Goal: Transaction & Acquisition: Purchase product/service

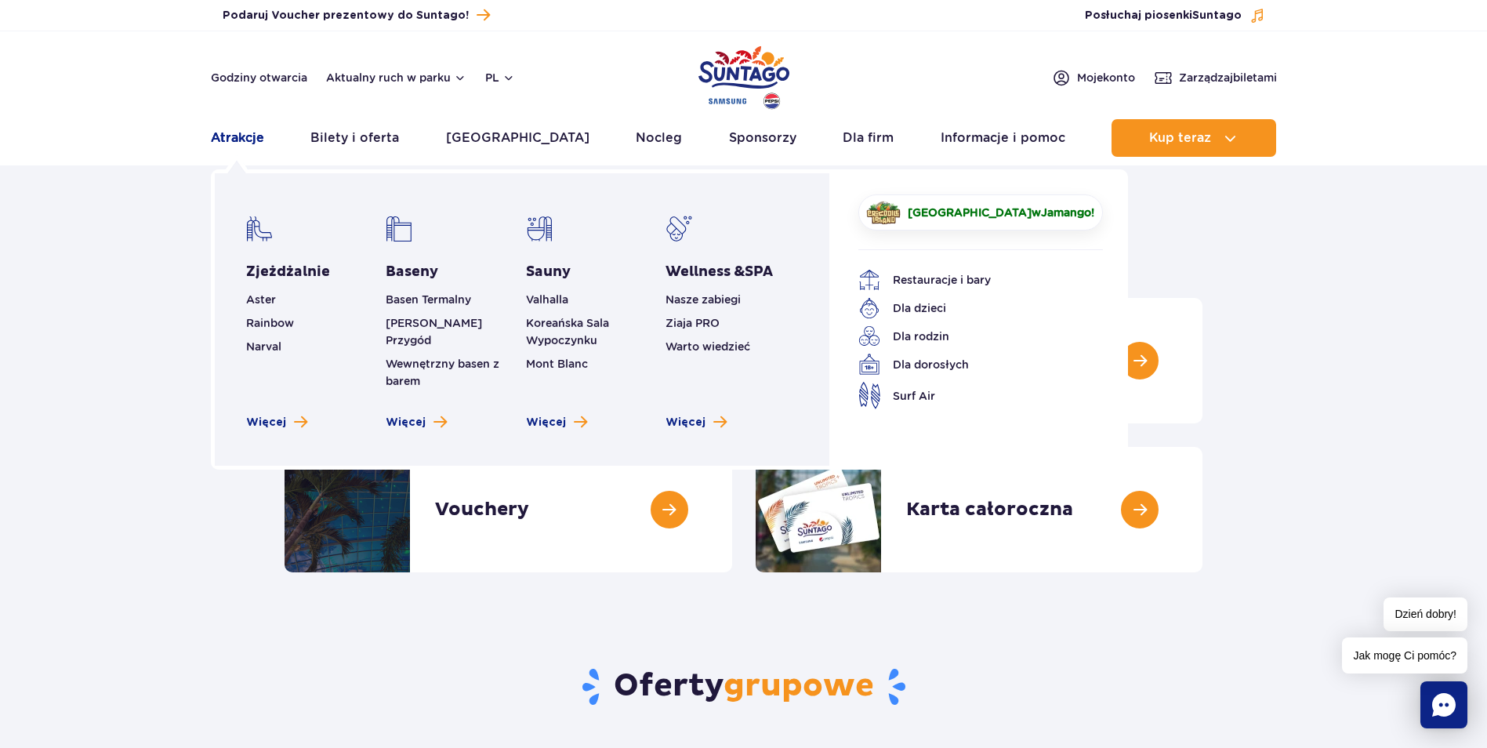
click at [247, 141] on link "Atrakcje" at bounding box center [237, 138] width 53 height 38
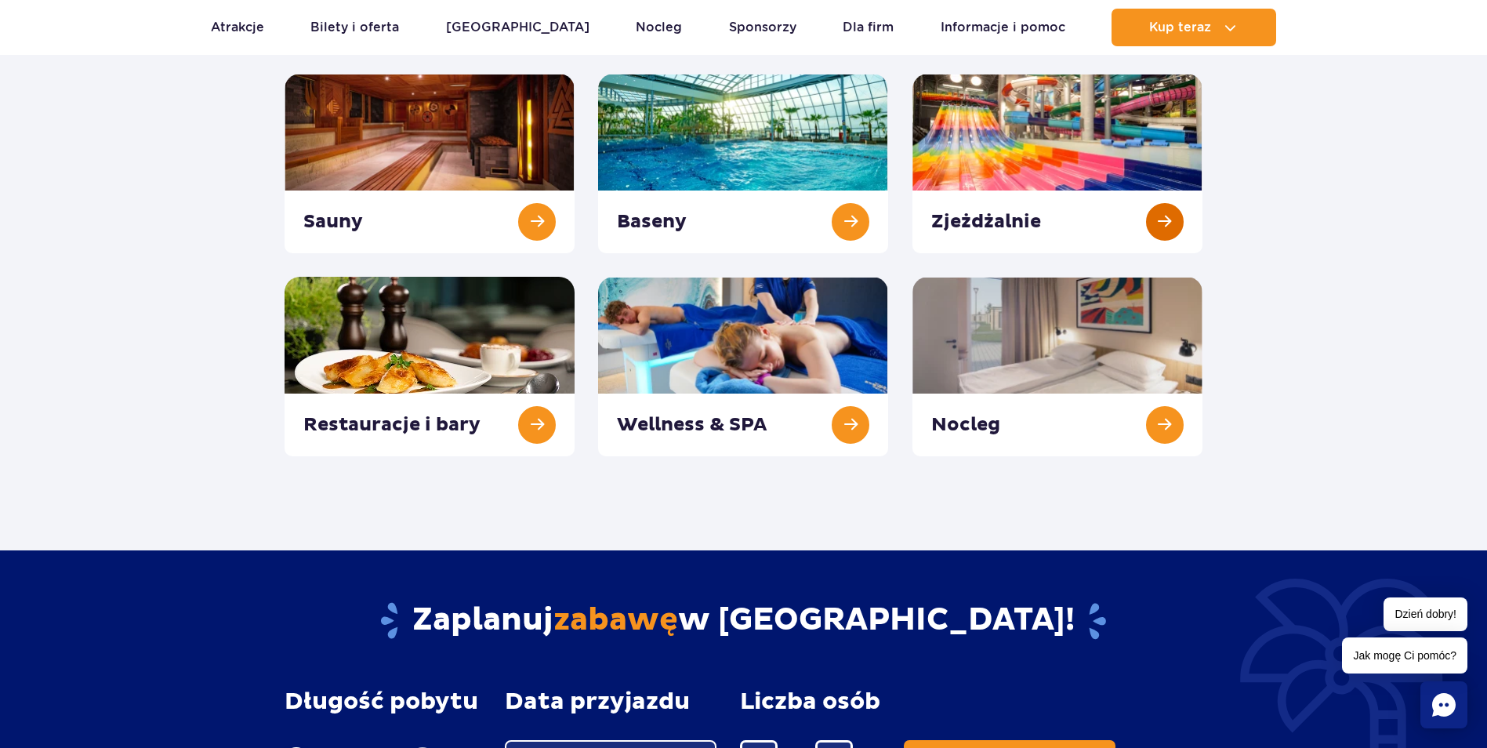
scroll to position [235, 0]
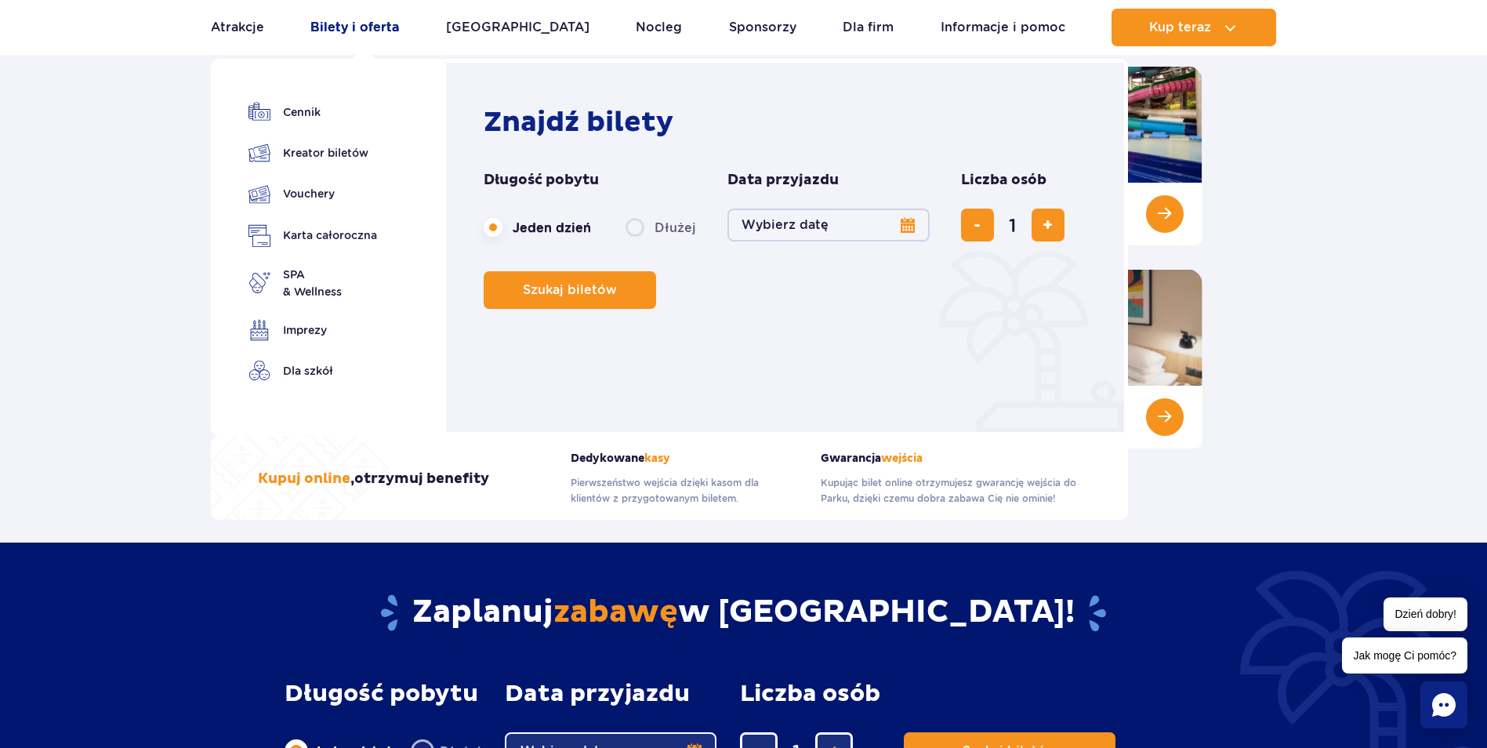
click at [386, 29] on link "Bilety i oferta" at bounding box center [354, 28] width 89 height 38
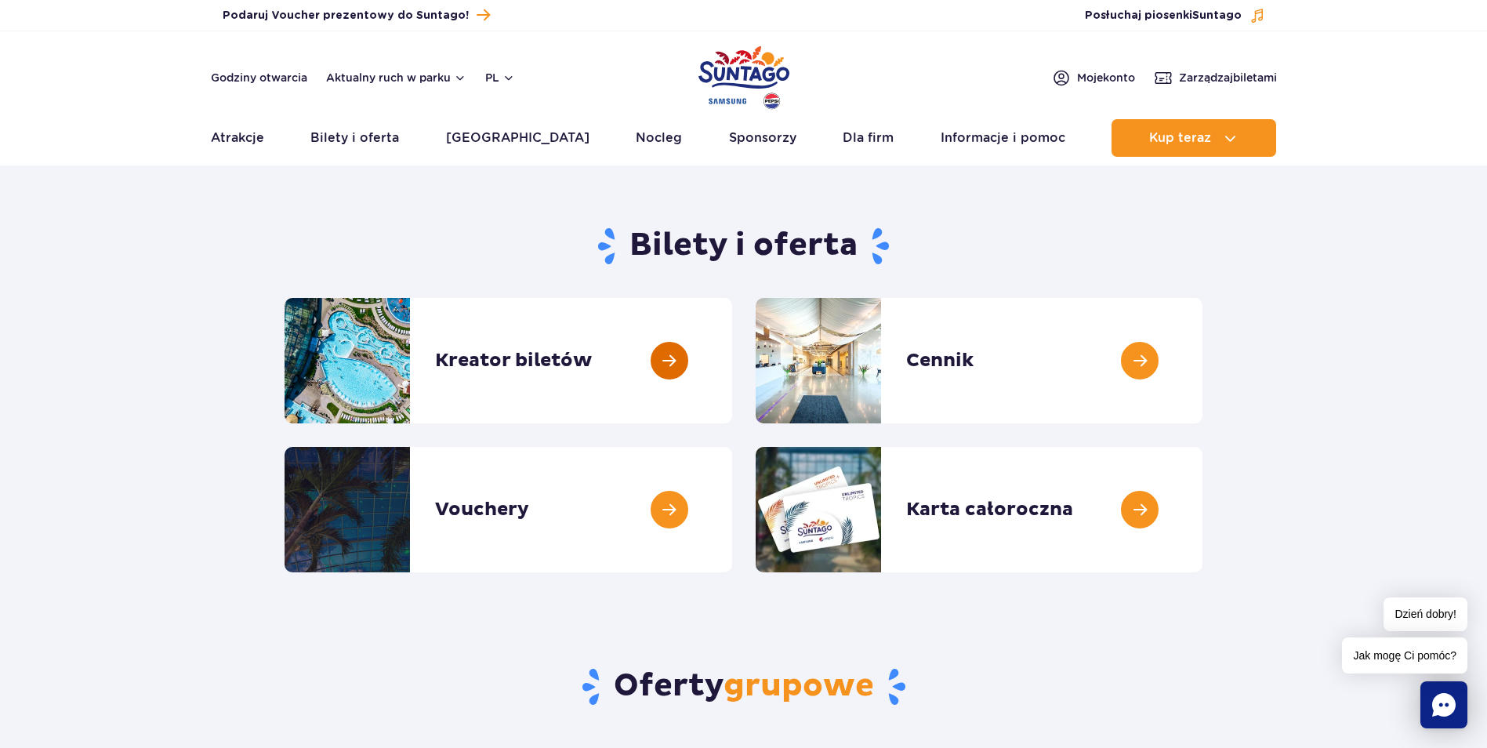
click at [732, 357] on link at bounding box center [732, 360] width 0 height 125
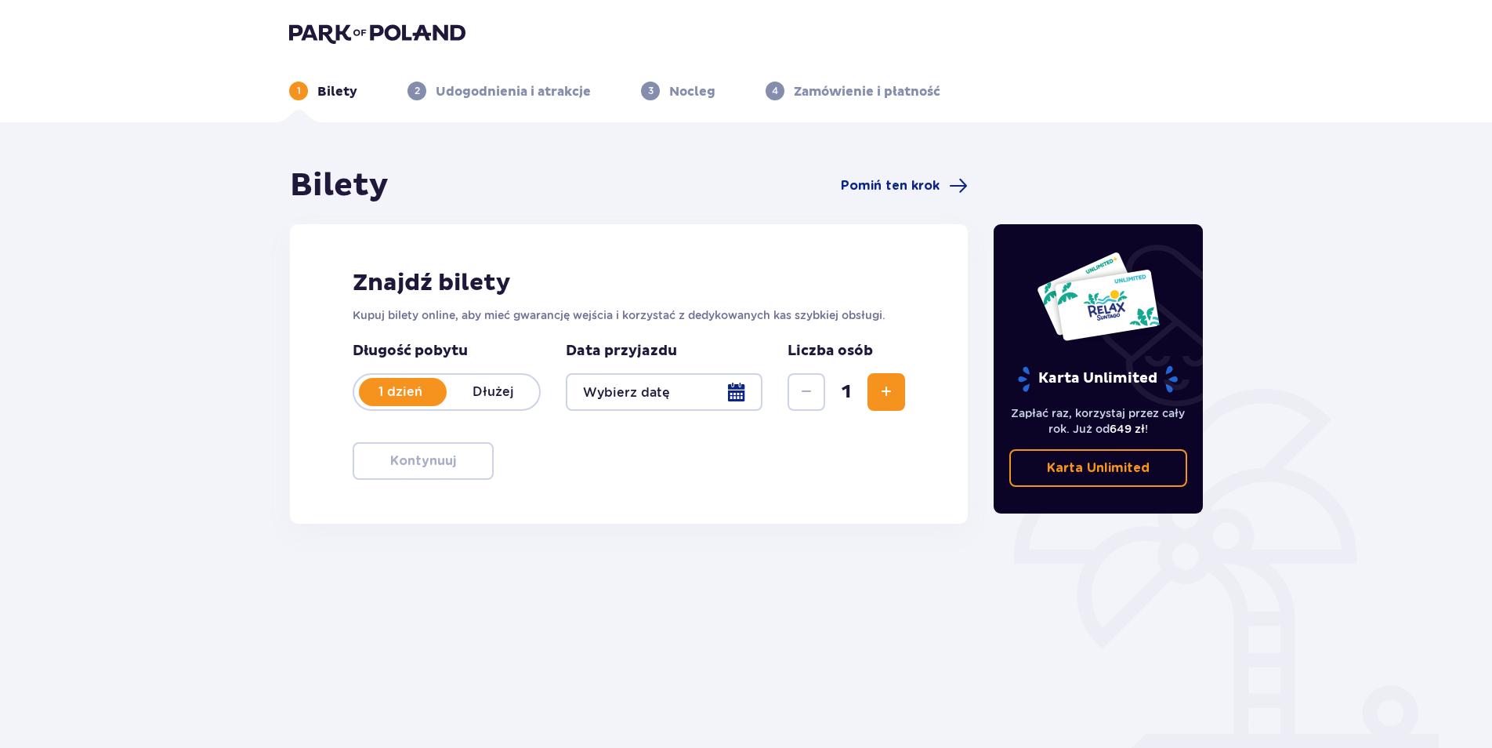
click at [711, 399] on div at bounding box center [664, 392] width 197 height 38
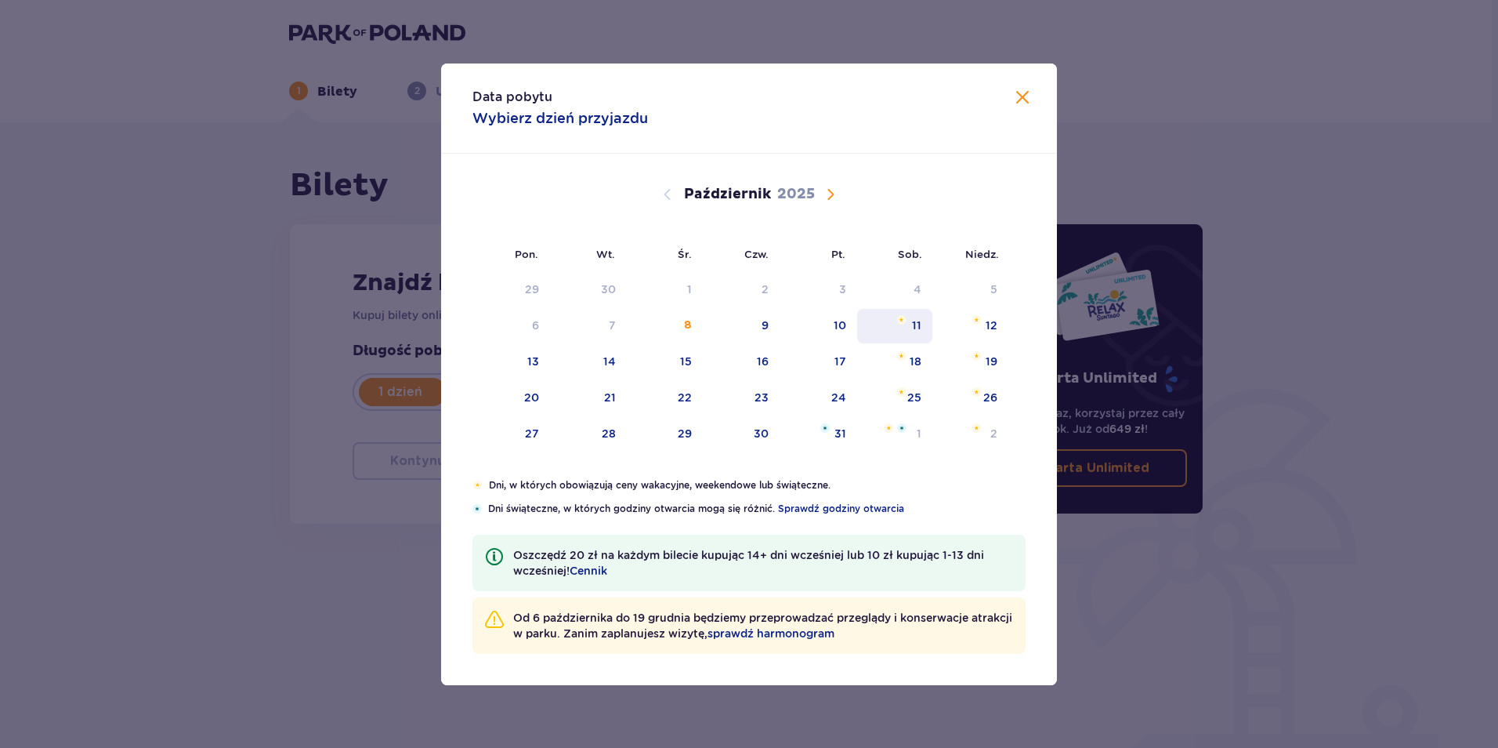
click at [918, 324] on div "11" at bounding box center [916, 325] width 9 height 16
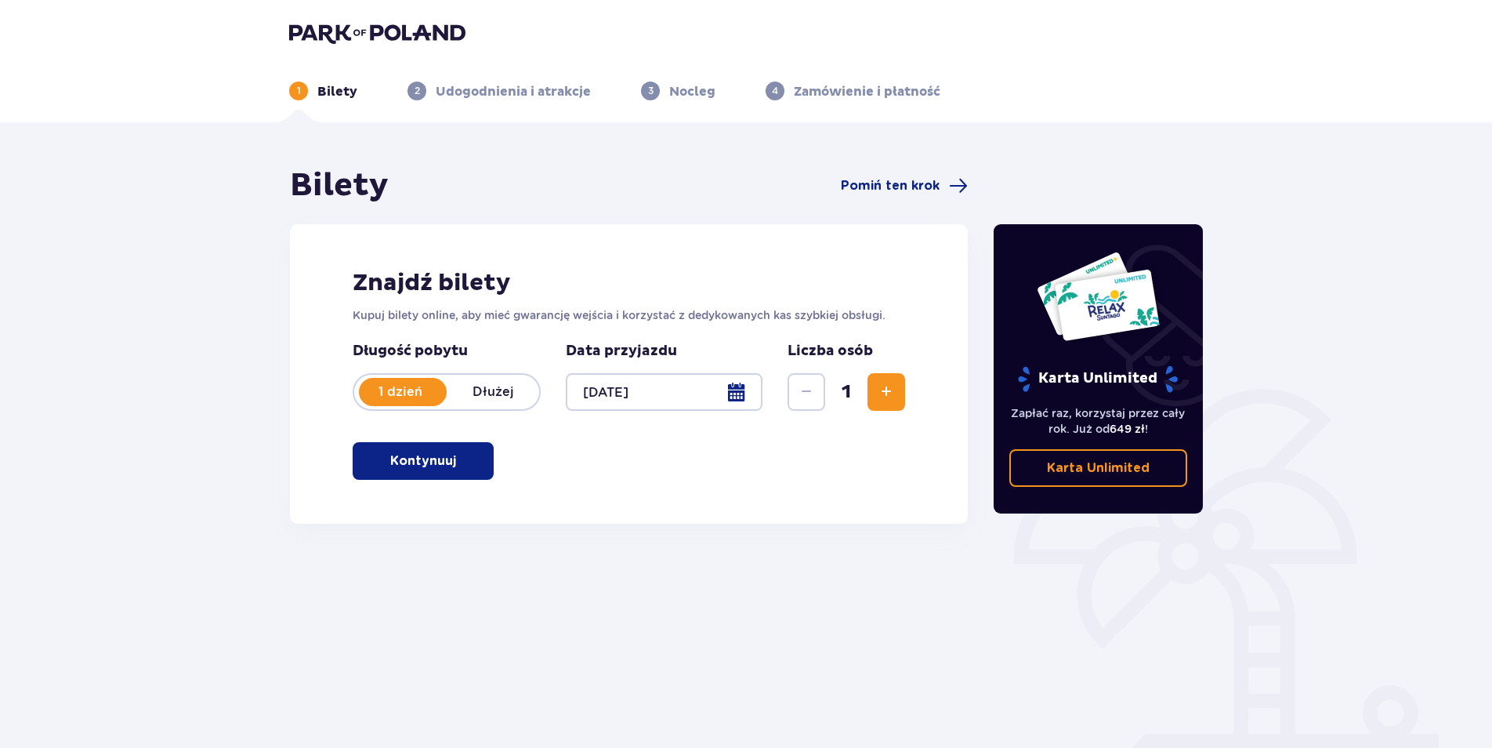
click at [985, 321] on div "Karta Unlimited Zapłać raz, korzystaj przez cały rok. Już od 649 zł ! Karta Unl…" at bounding box center [1098, 435] width 235 height 538
click at [648, 387] on div at bounding box center [664, 392] width 197 height 38
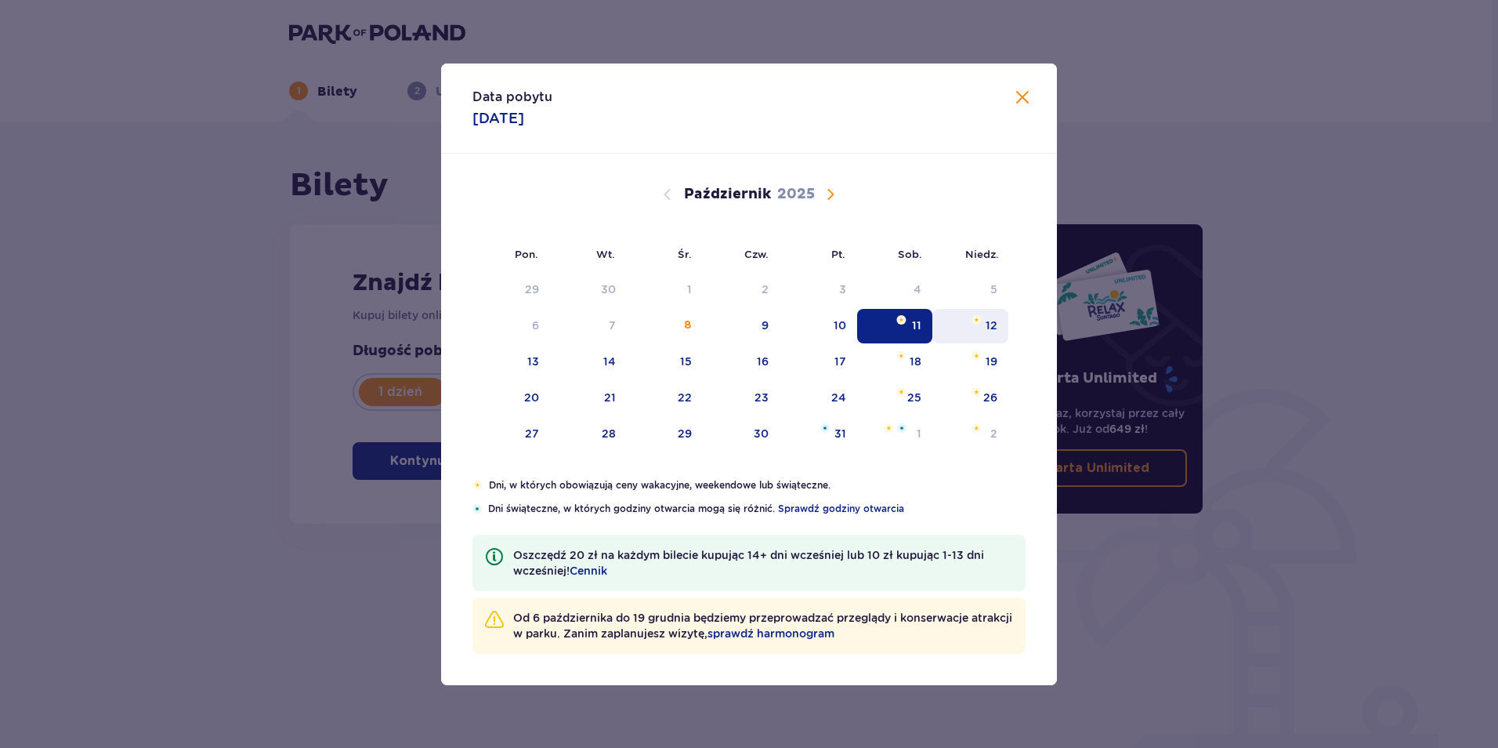
click at [998, 324] on div "12" at bounding box center [971, 326] width 76 height 34
type input "12.10.25"
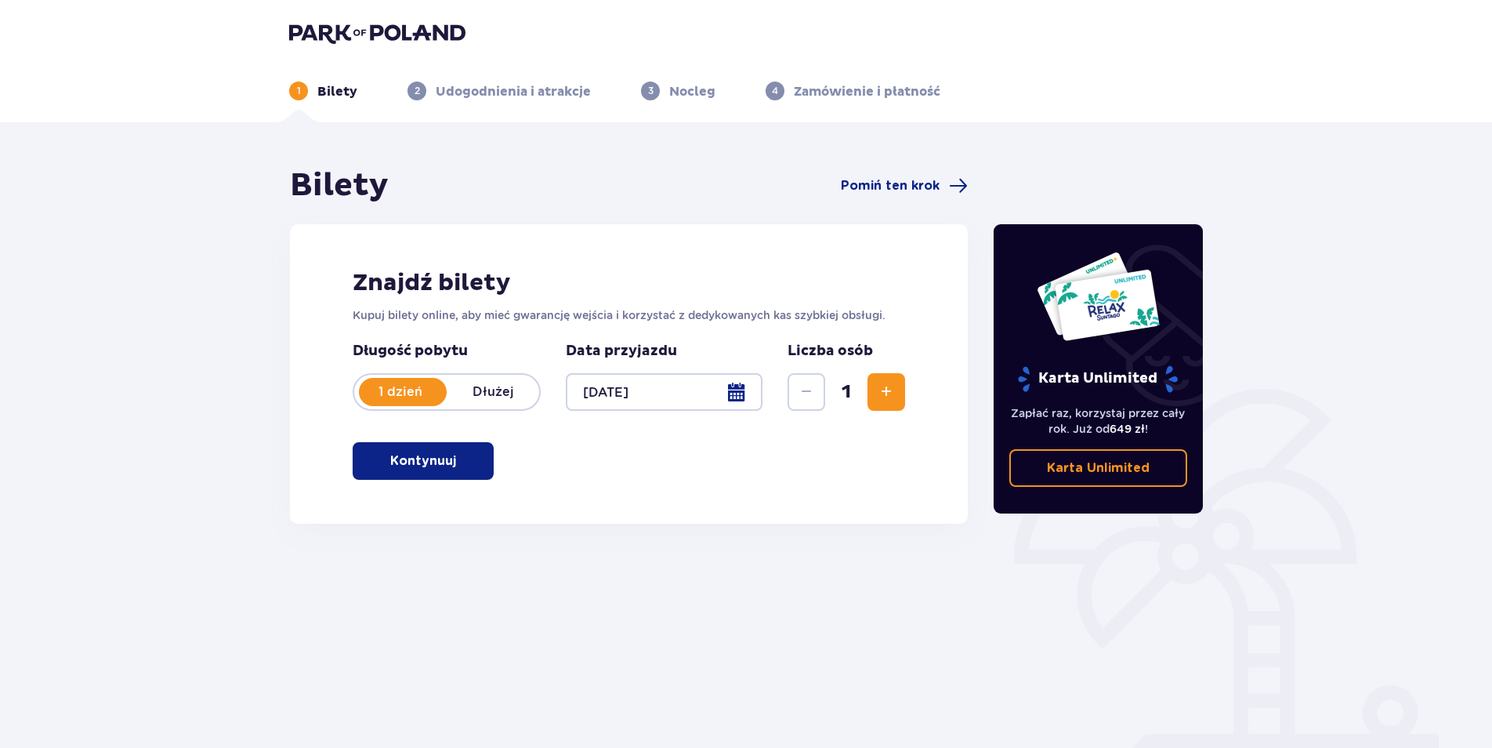
click at [881, 391] on span "Zwiększ" at bounding box center [886, 391] width 19 height 19
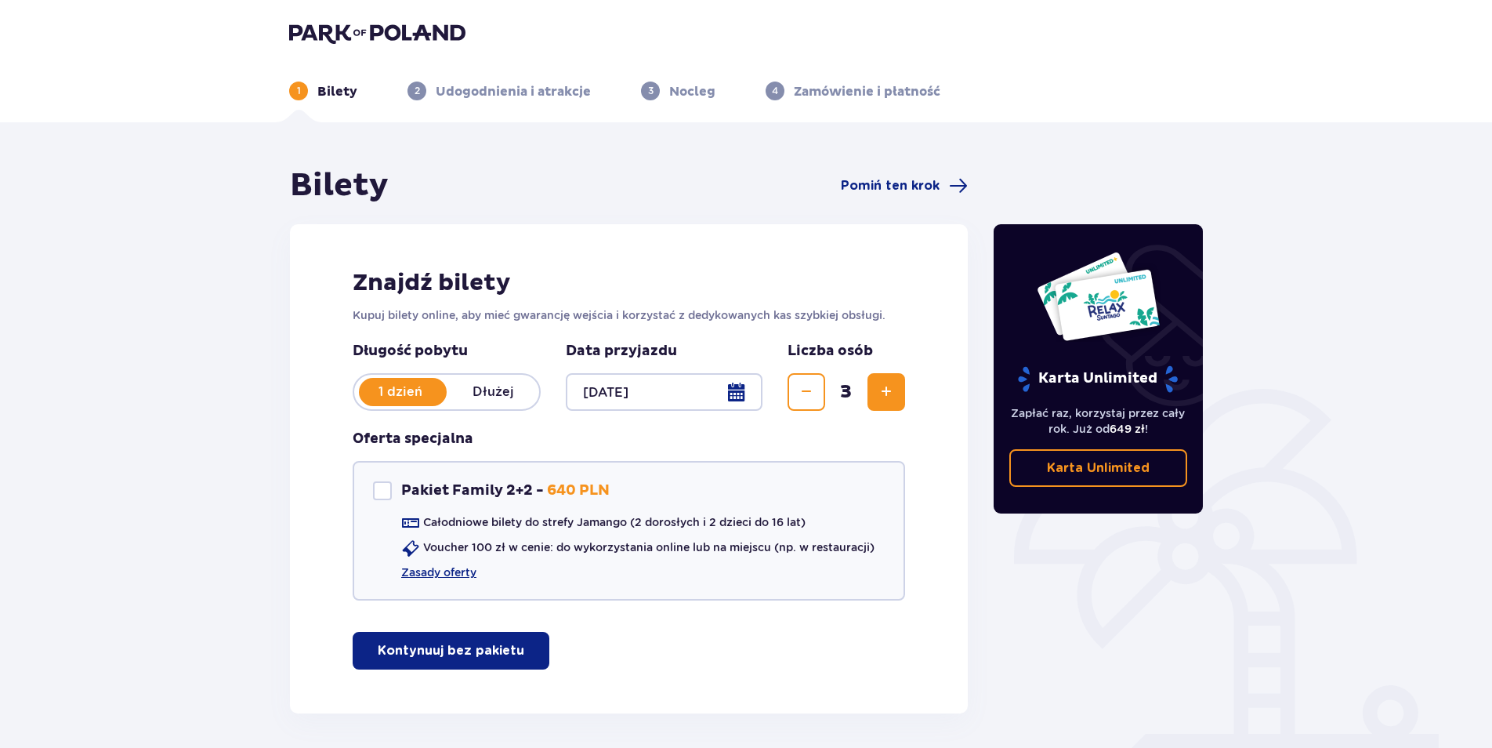
click at [881, 391] on span "Zwiększ" at bounding box center [886, 391] width 19 height 19
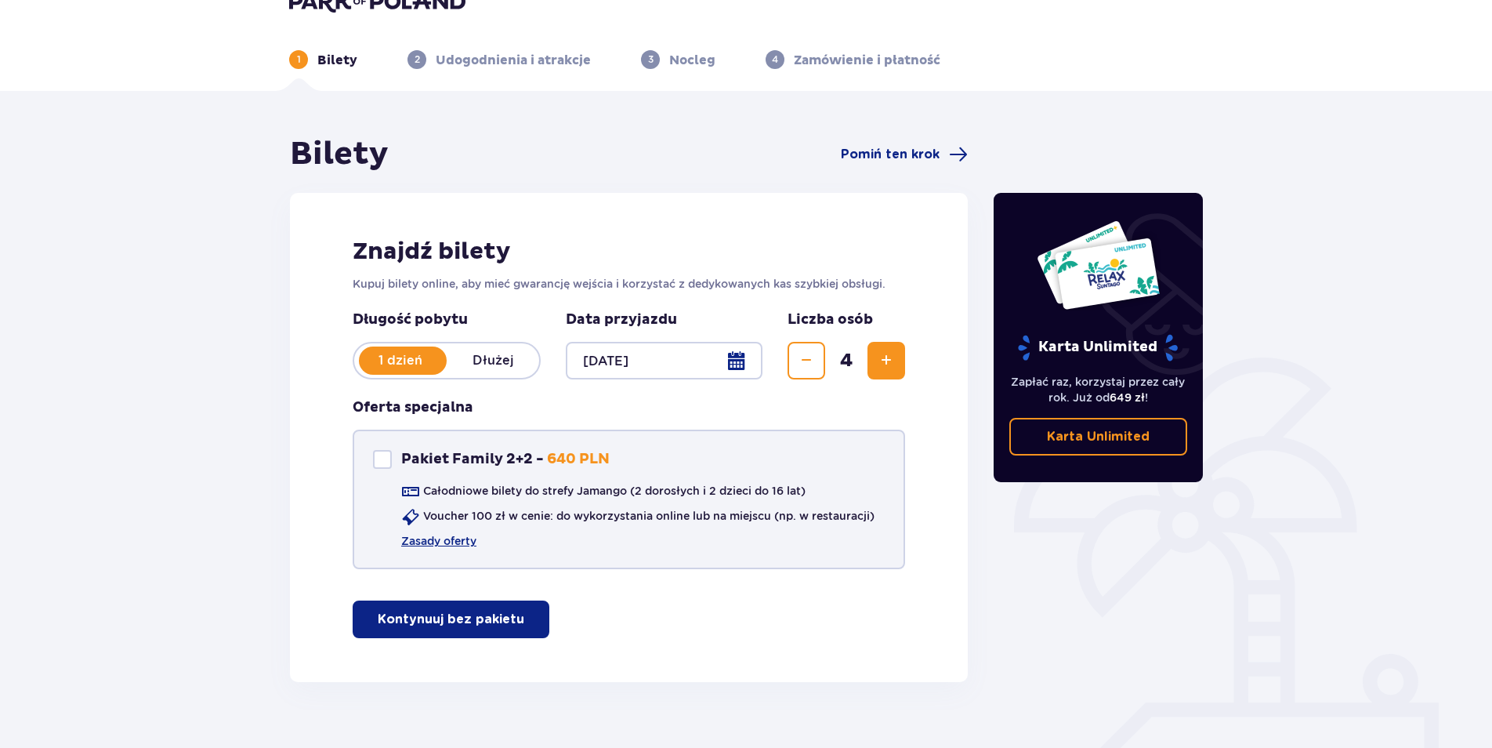
scroll to position [60, 0]
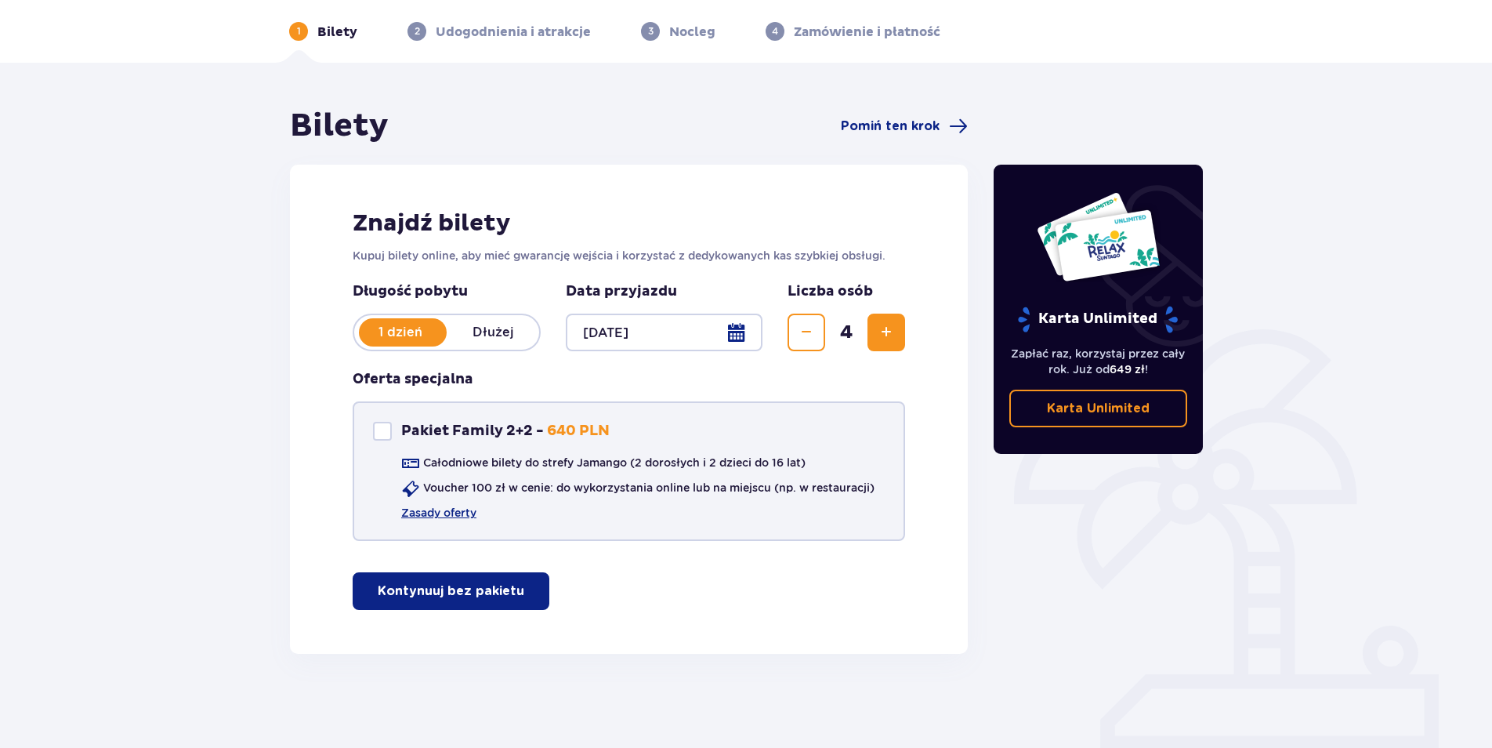
click at [463, 584] on p "Kontynuuj bez pakietu" at bounding box center [451, 590] width 147 height 17
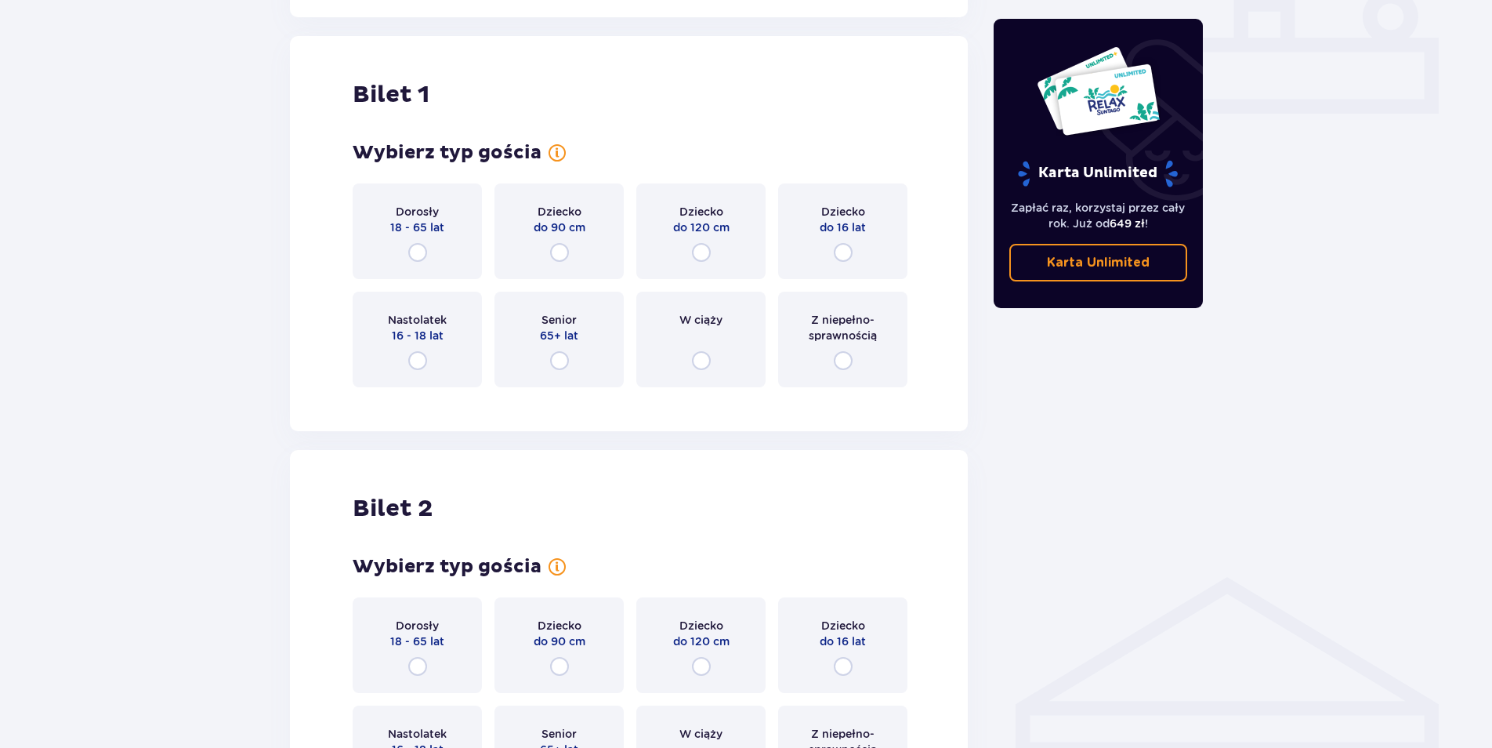
scroll to position [713, 0]
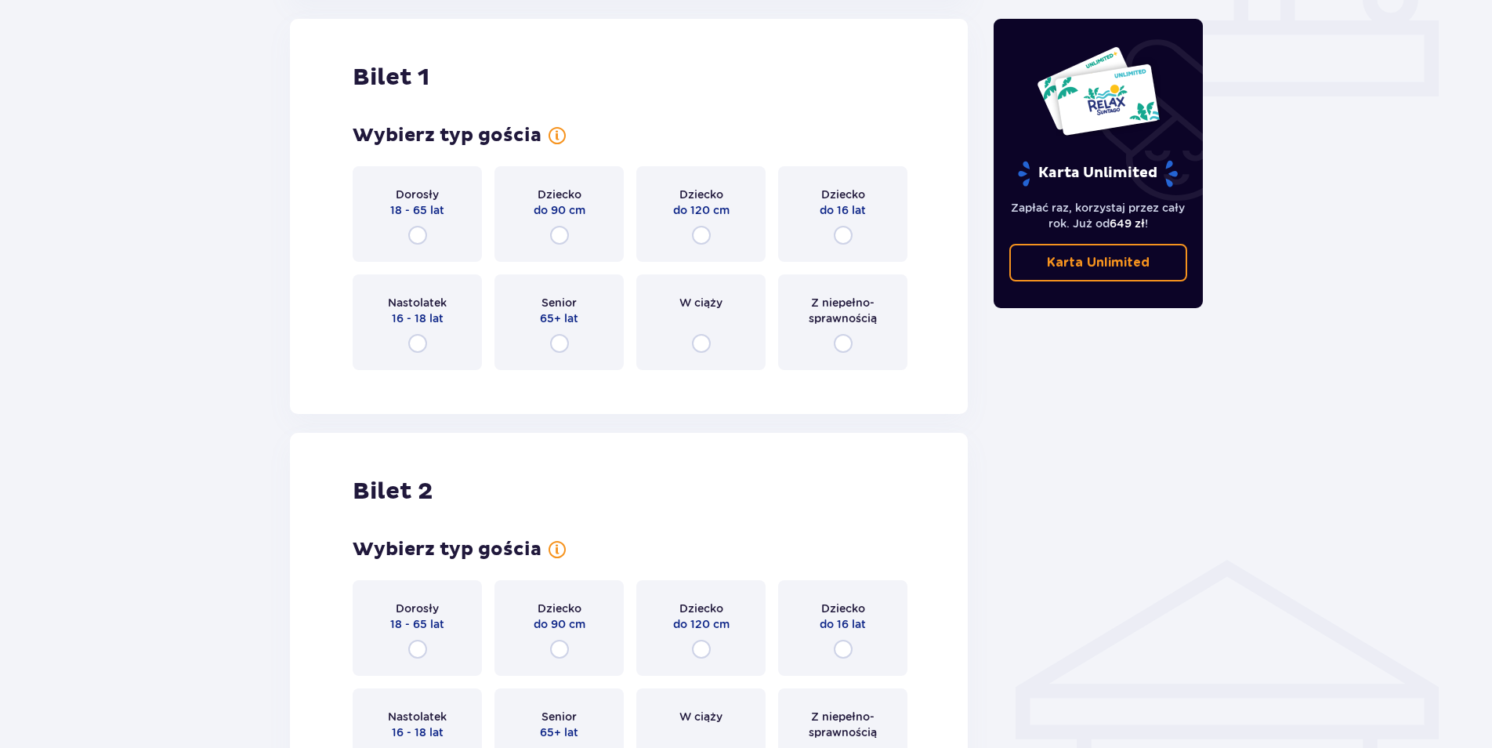
click at [418, 233] on input "radio" at bounding box center [417, 235] width 19 height 19
radio input "true"
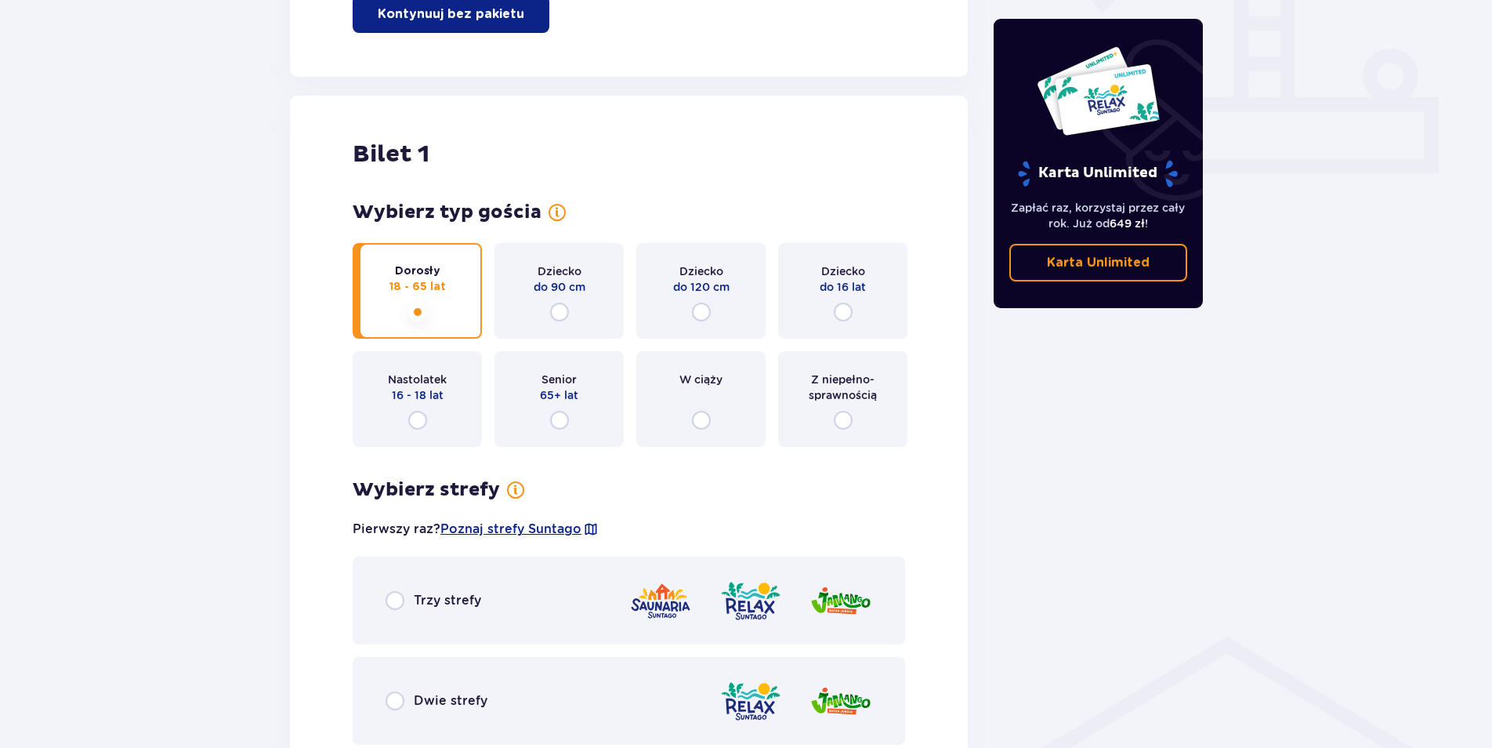
scroll to position [625, 0]
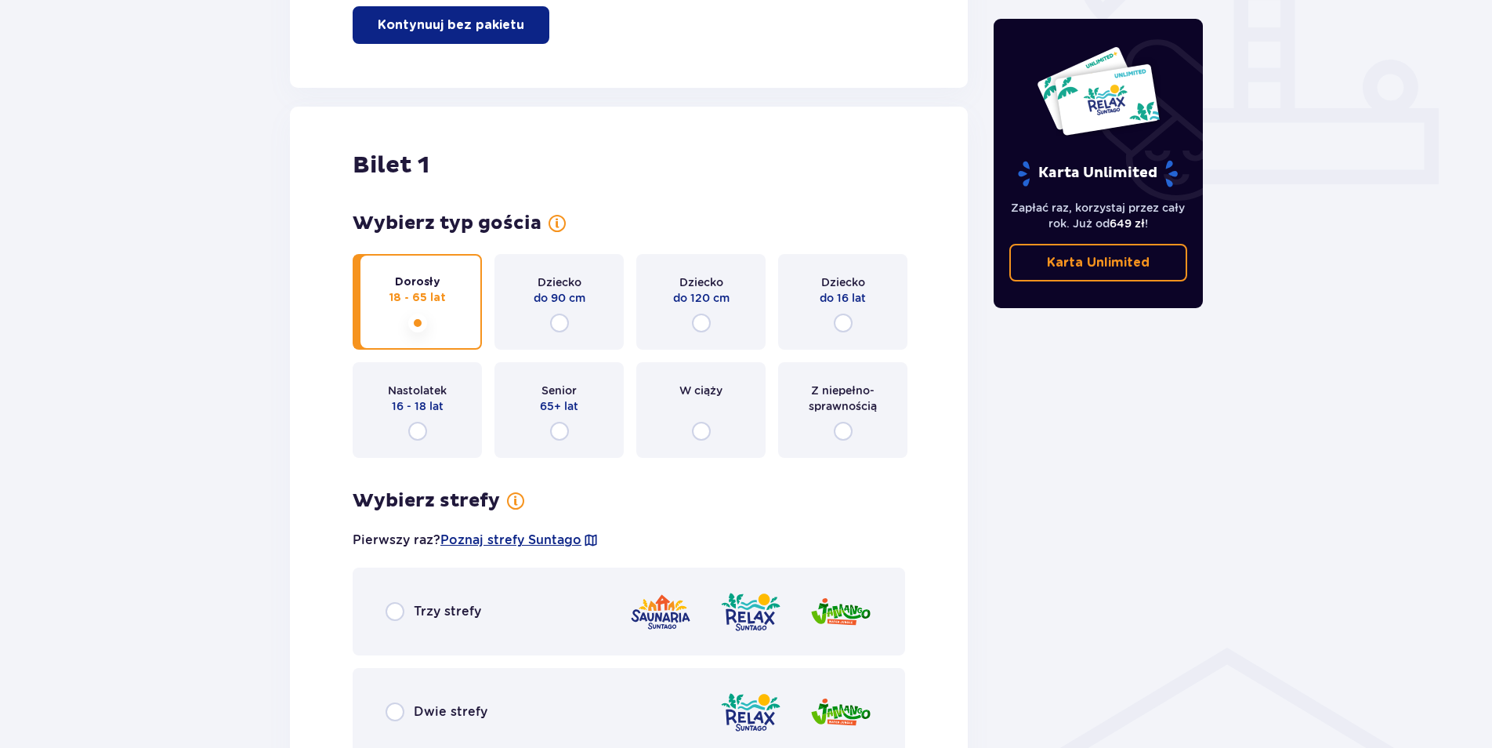
click at [842, 324] on input "radio" at bounding box center [843, 322] width 19 height 19
radio input "true"
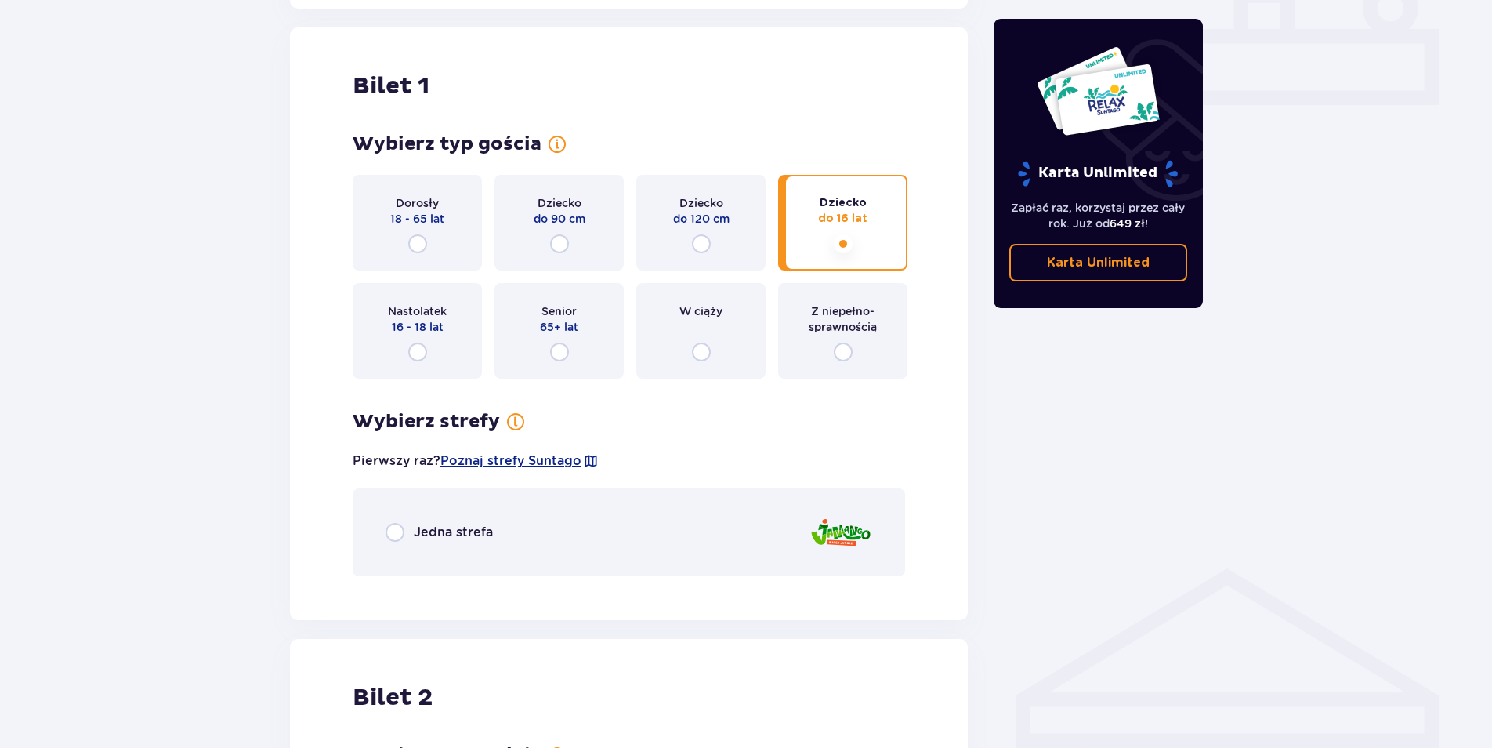
scroll to position [704, 0]
click at [390, 531] on input "radio" at bounding box center [395, 532] width 19 height 19
radio input "true"
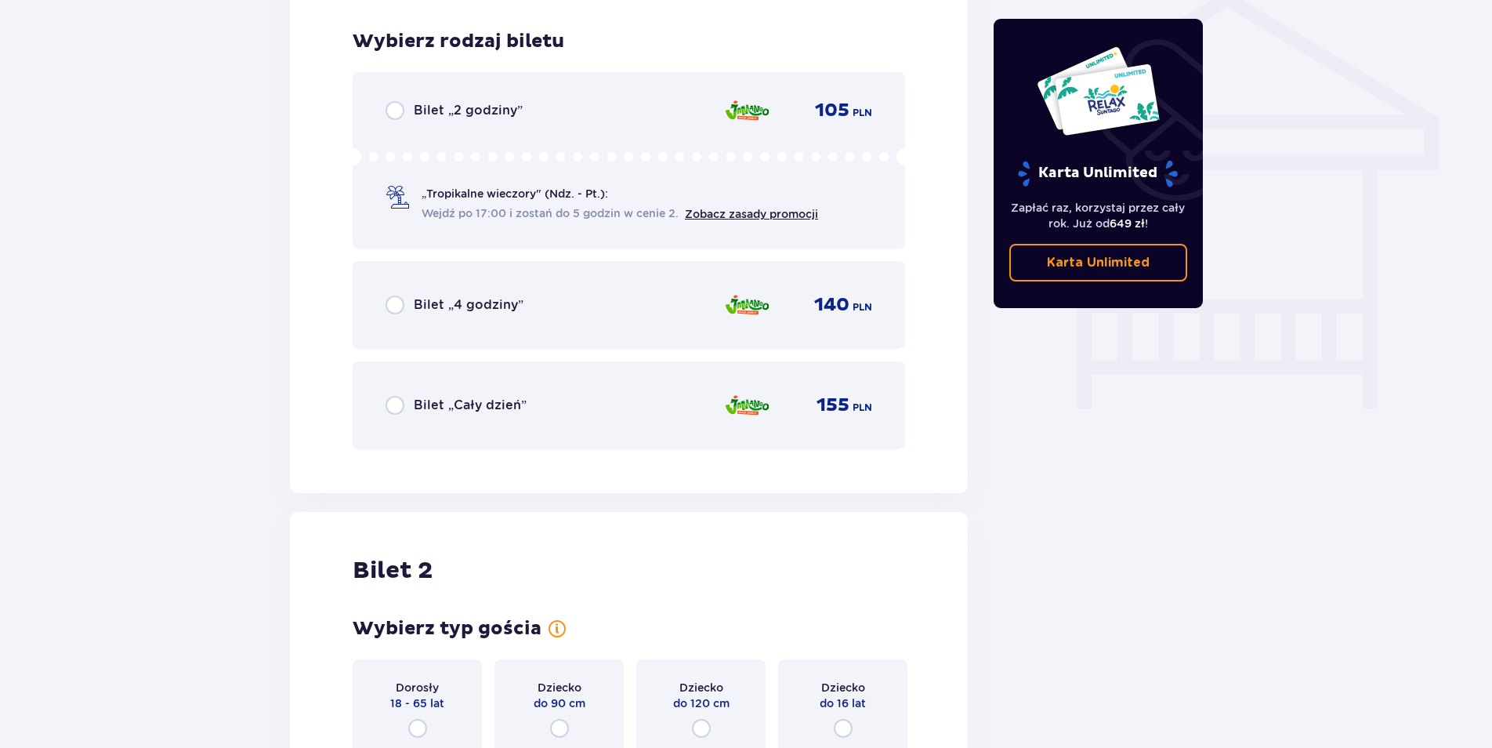
scroll to position [1293, 0]
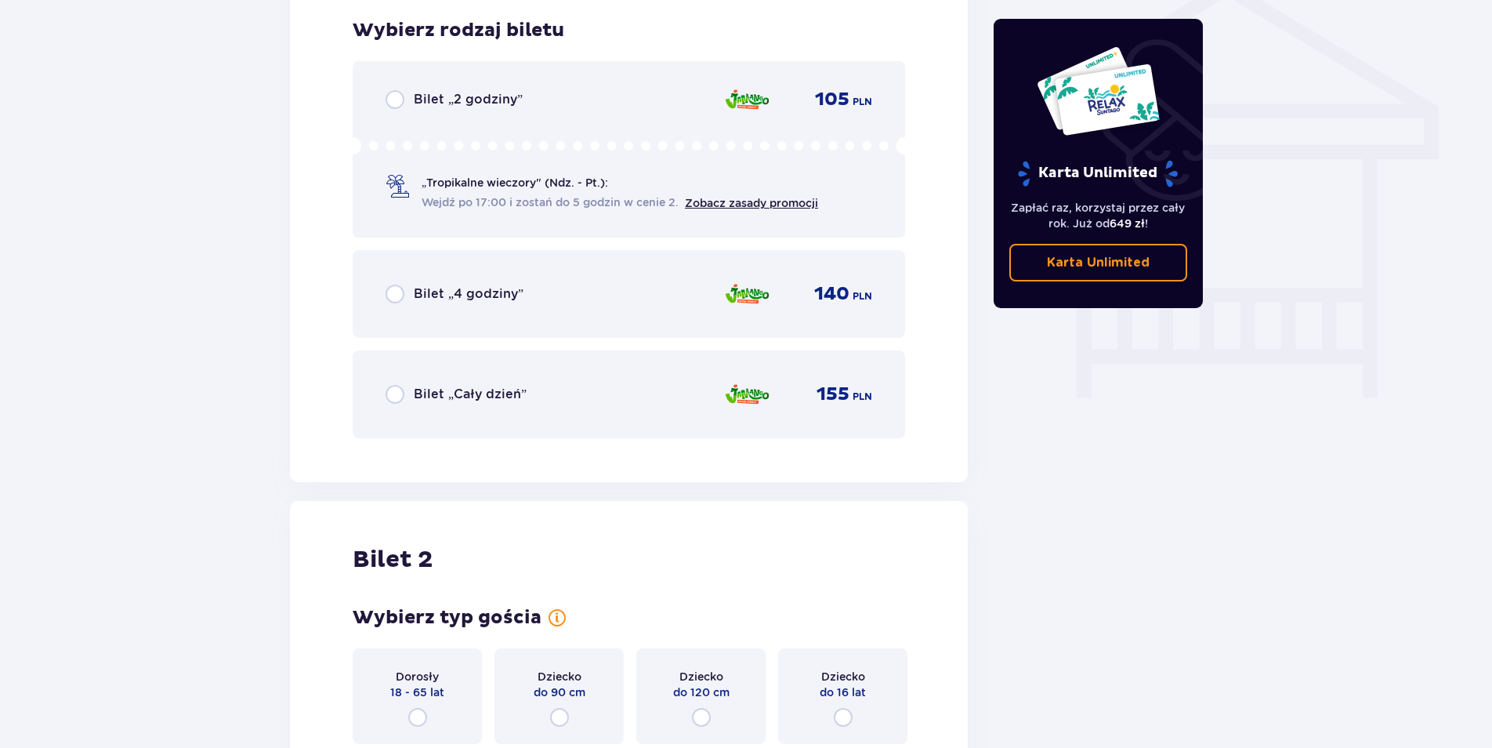
drag, startPoint x: 396, startPoint y: 393, endPoint x: 331, endPoint y: 484, distance: 111.3
click at [397, 393] on input "radio" at bounding box center [395, 394] width 19 height 19
radio input "true"
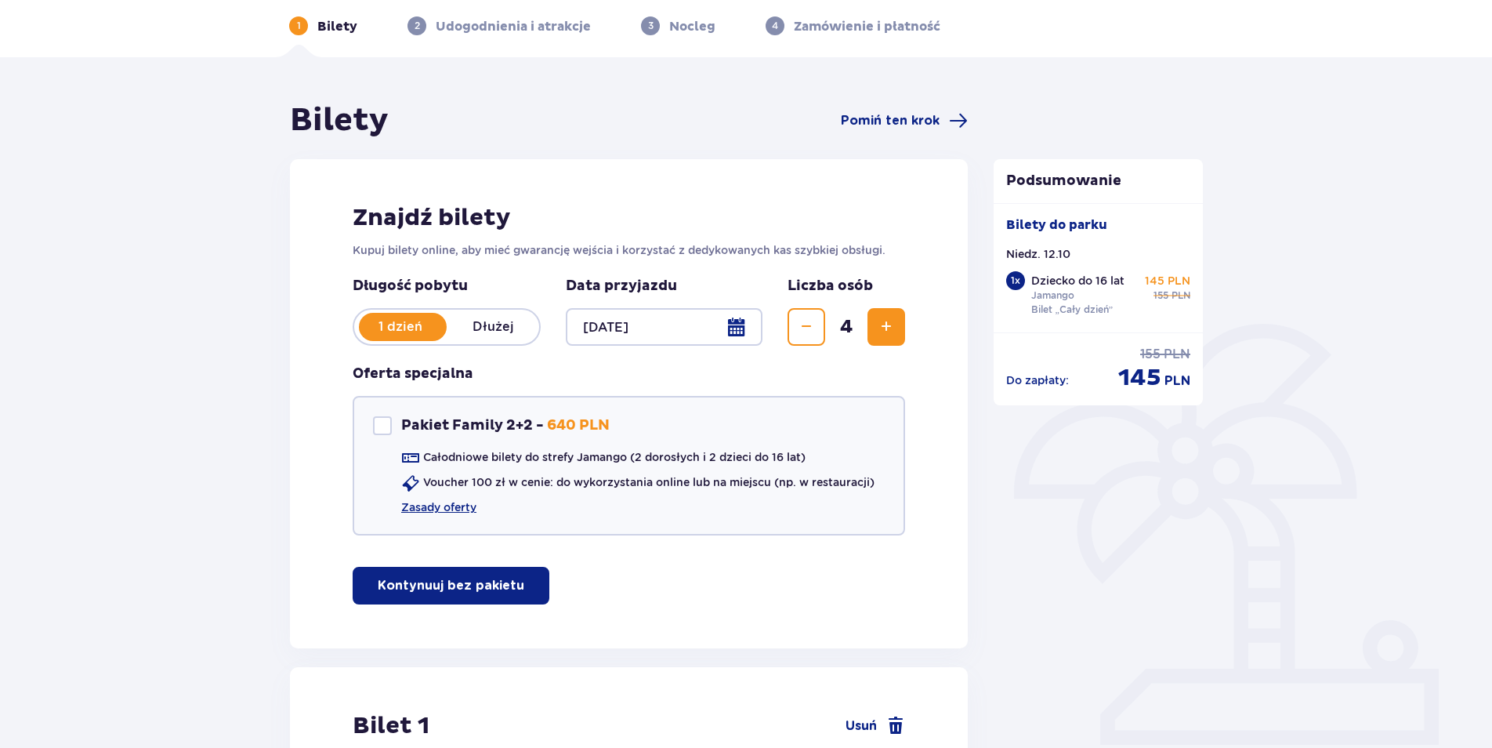
scroll to position [0, 0]
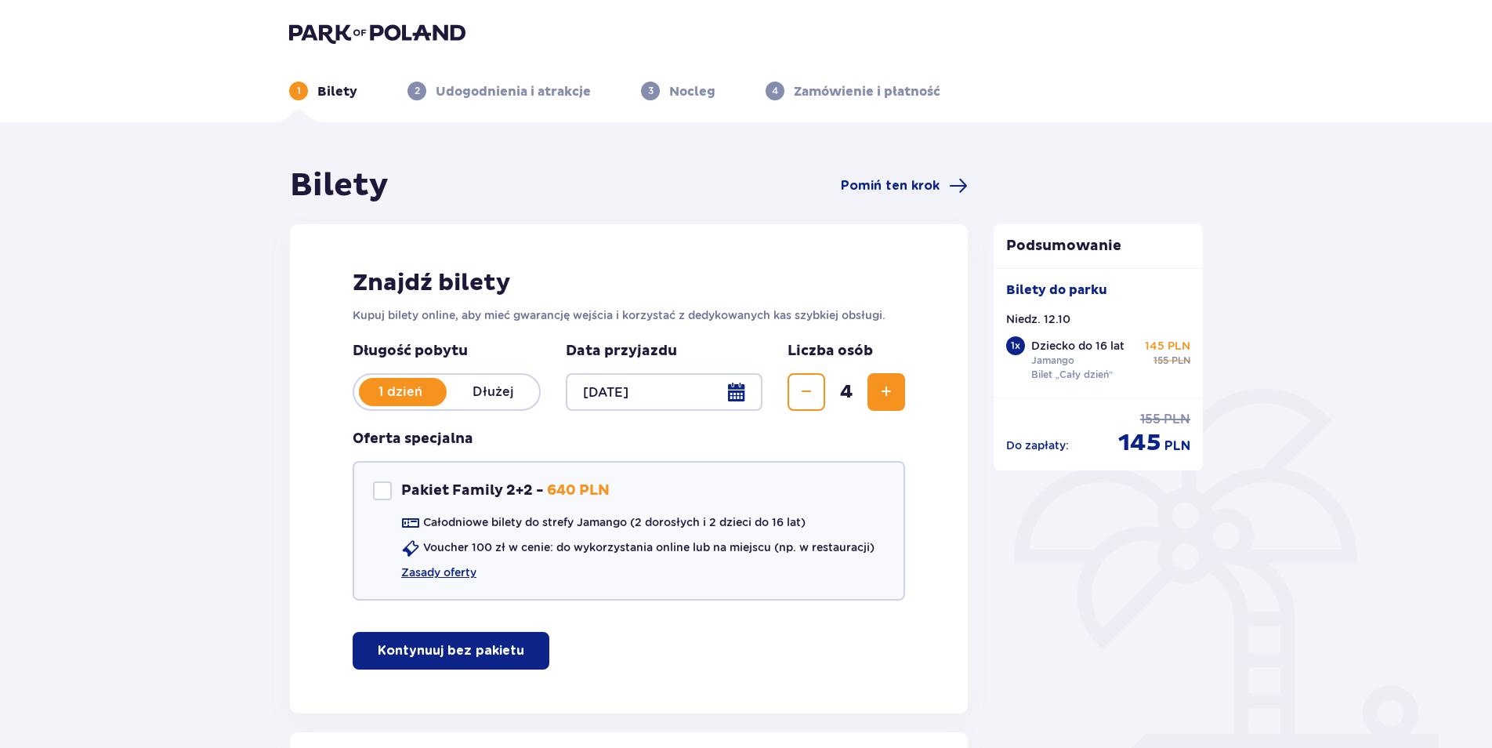
click at [523, 96] on p "Udogodnienia i atrakcje" at bounding box center [513, 91] width 155 height 17
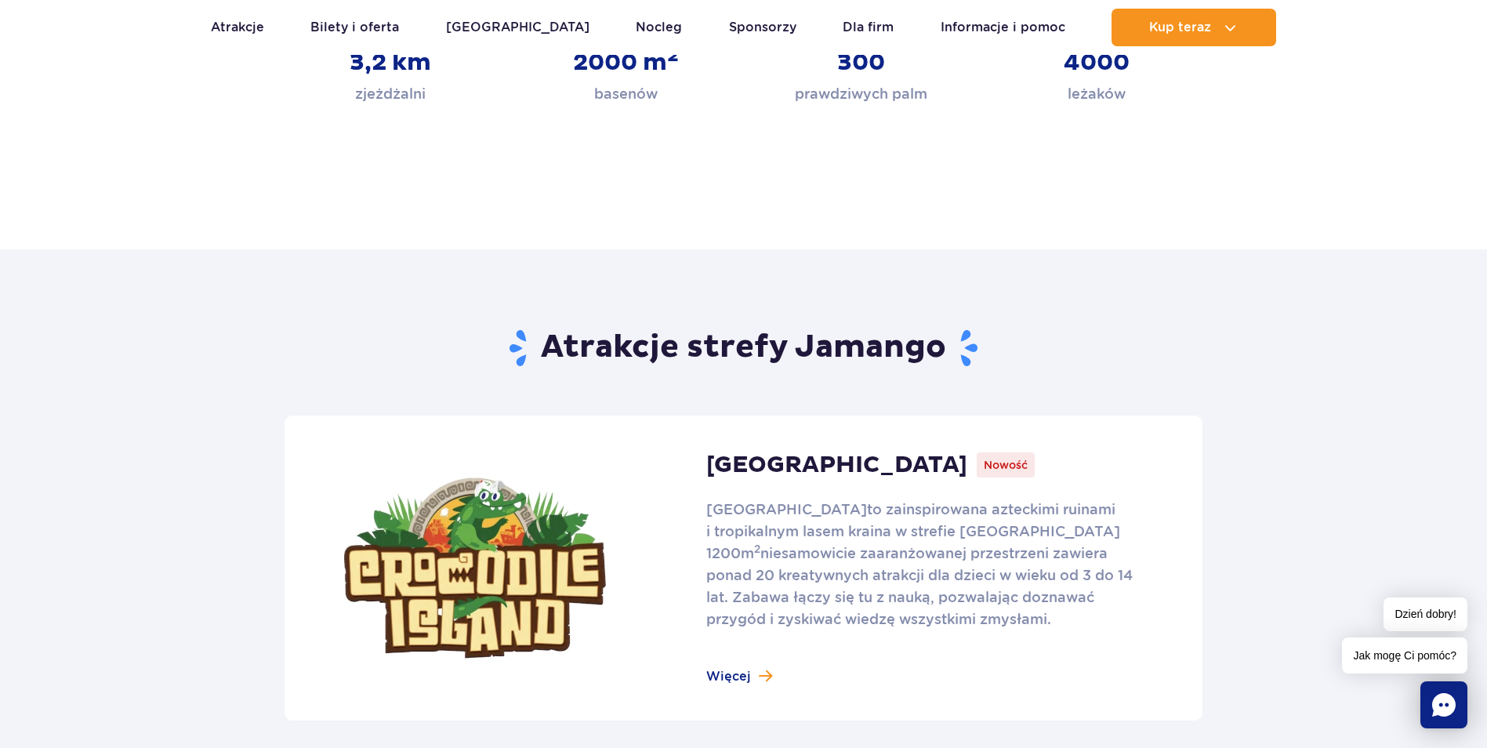
scroll to position [157, 0]
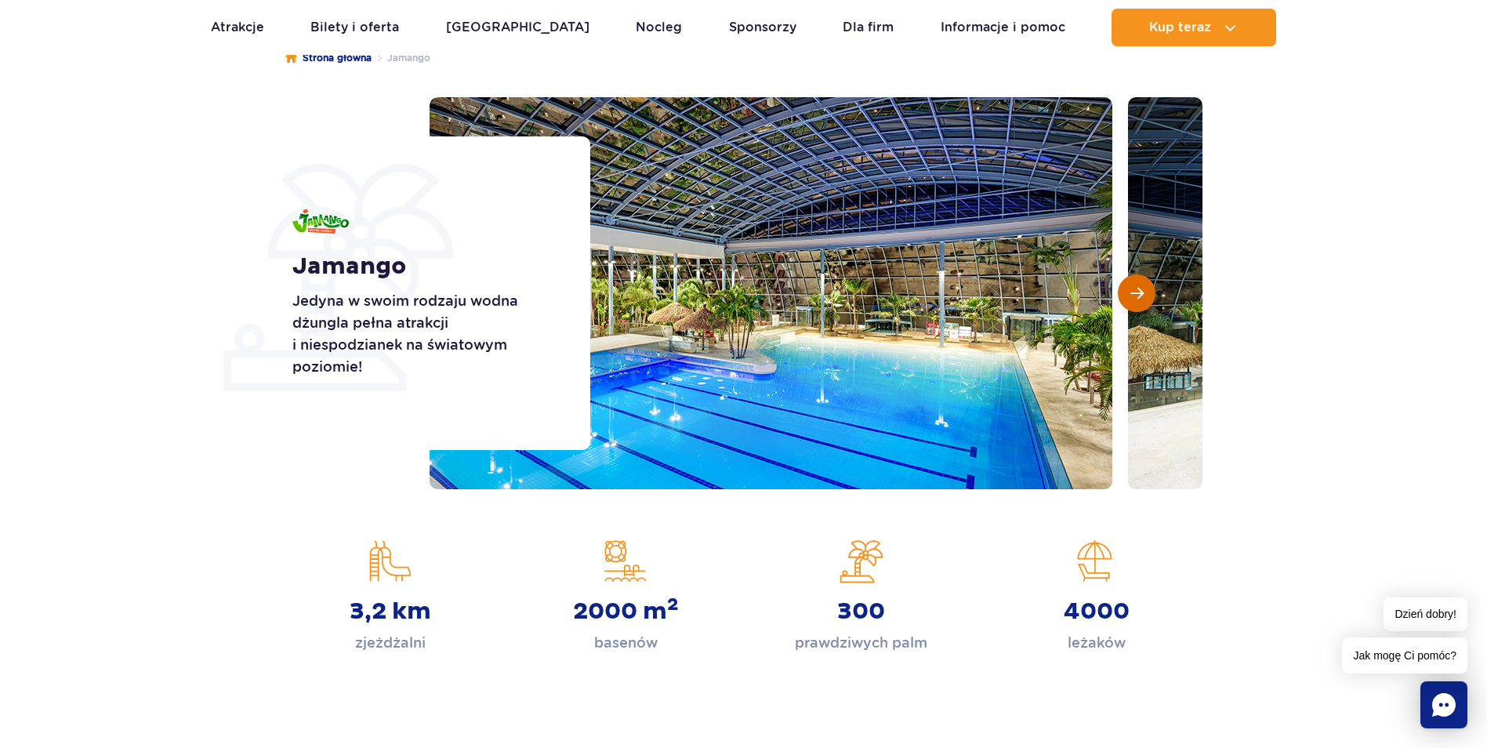
click at [1135, 280] on button "Następny slajd" at bounding box center [1136, 293] width 38 height 38
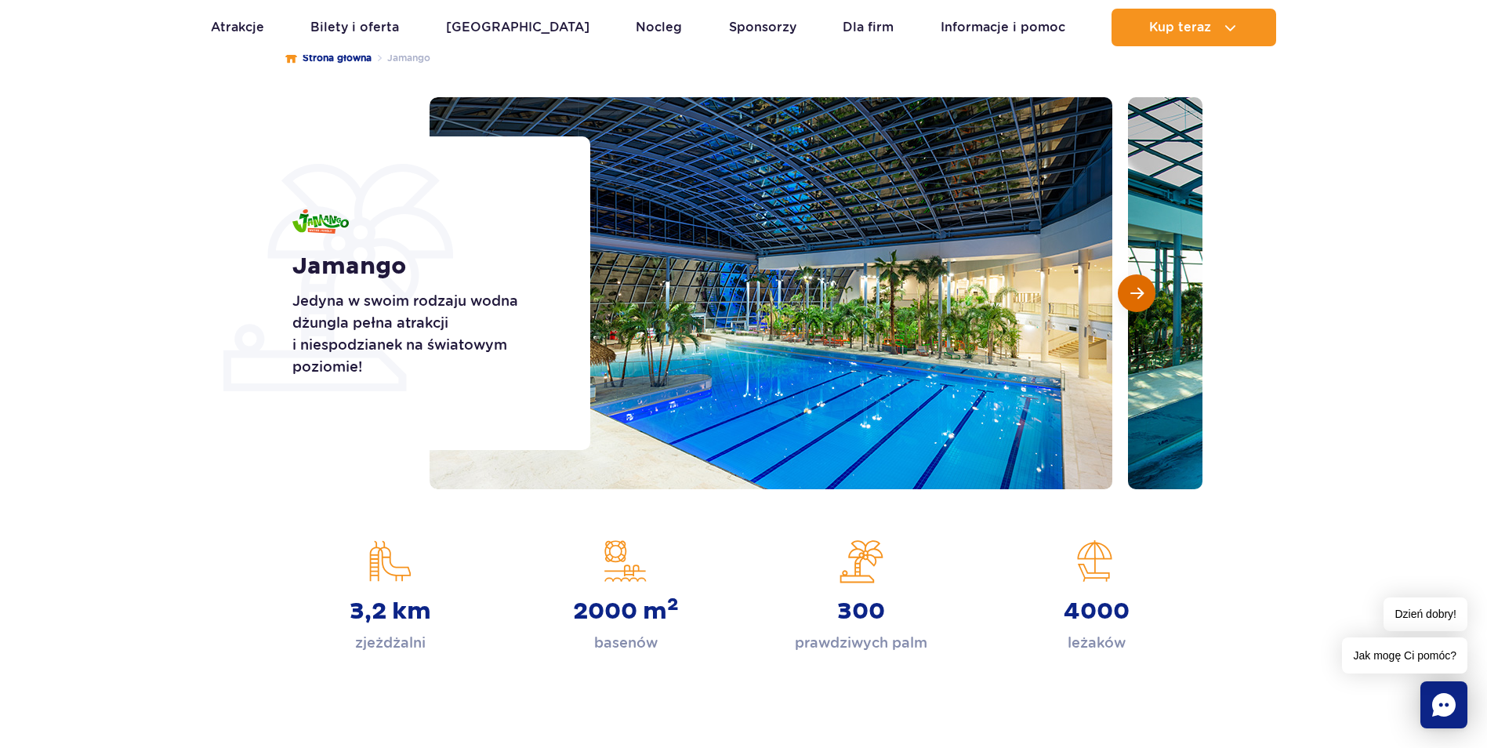
click at [1135, 280] on button "Następny slajd" at bounding box center [1136, 293] width 38 height 38
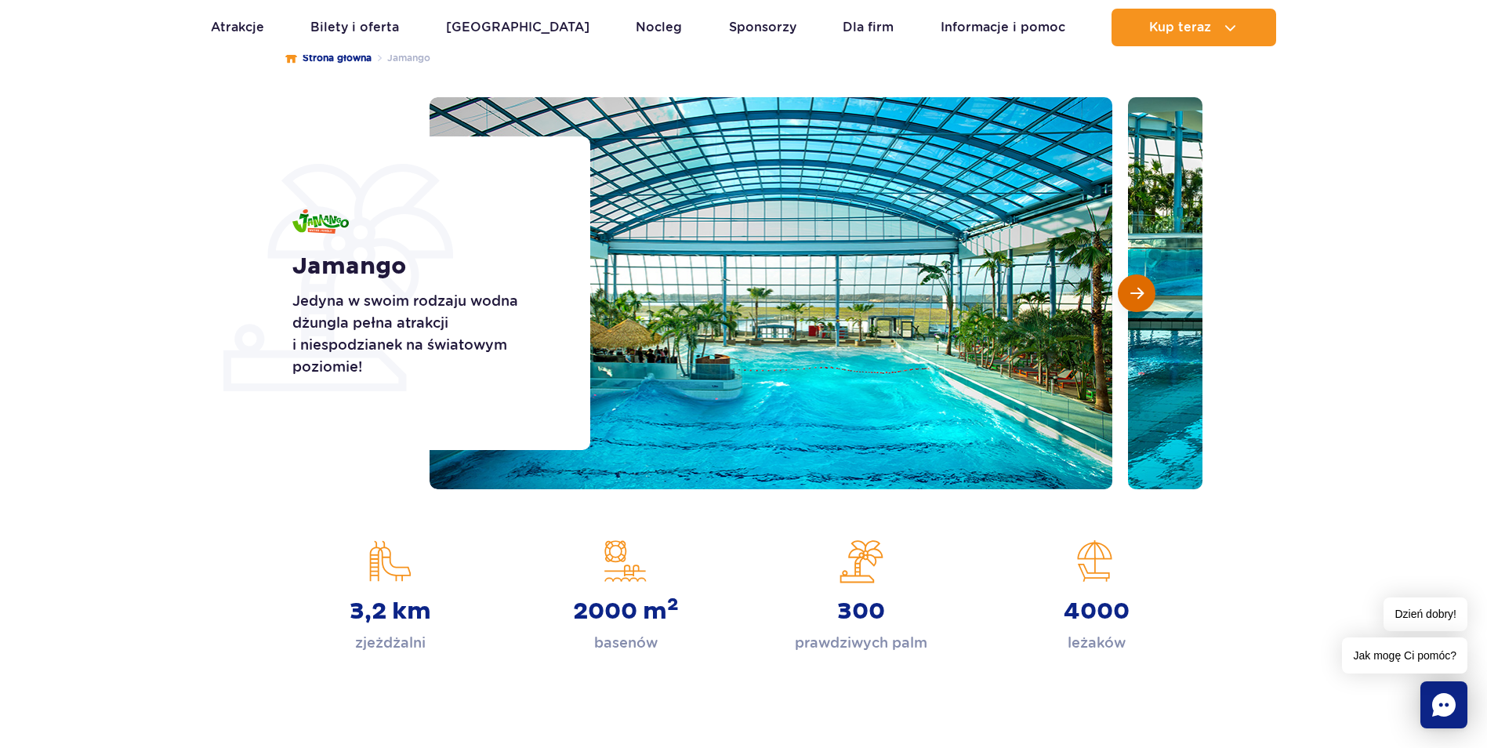
click at [1135, 280] on button "Następny slajd" at bounding box center [1136, 293] width 38 height 38
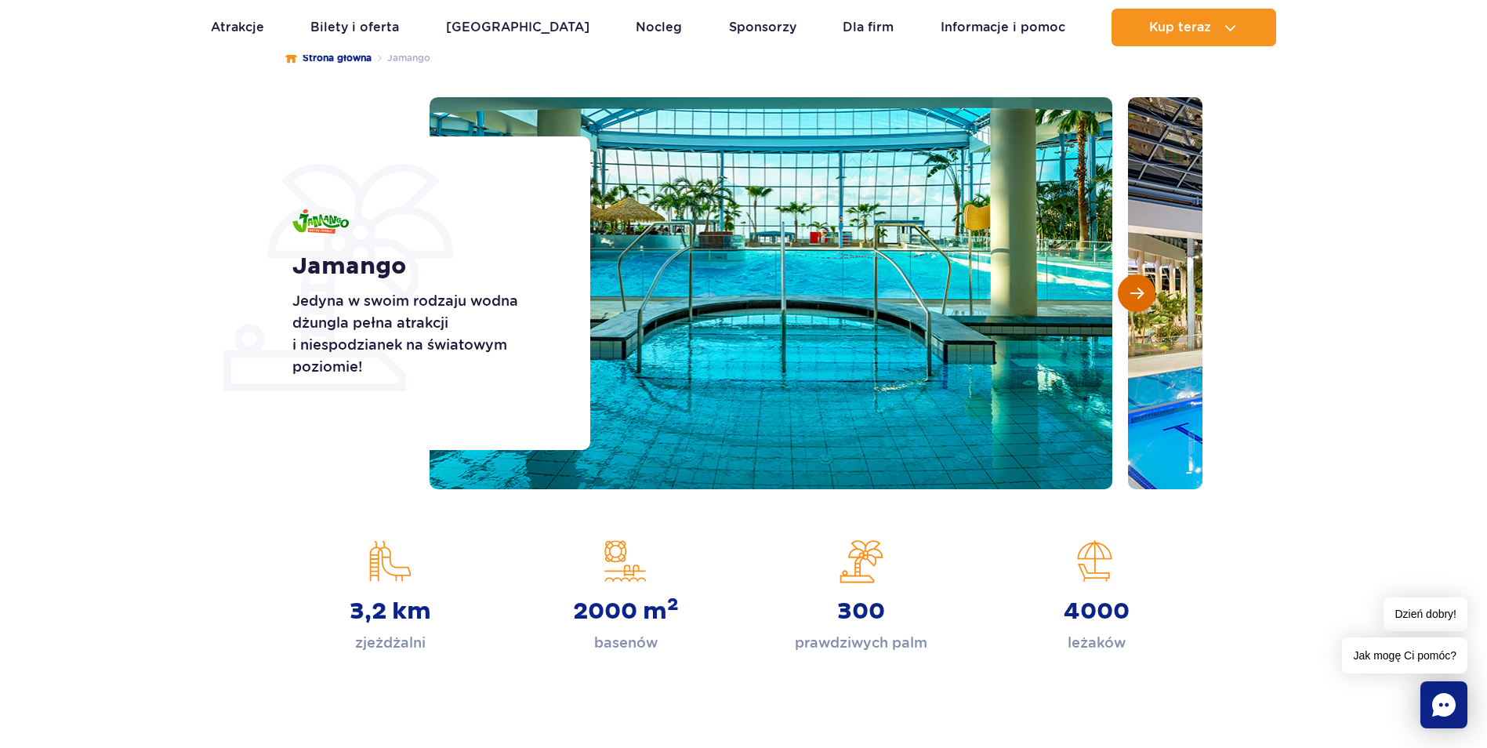
click at [1135, 280] on button "Następny slajd" at bounding box center [1136, 293] width 38 height 38
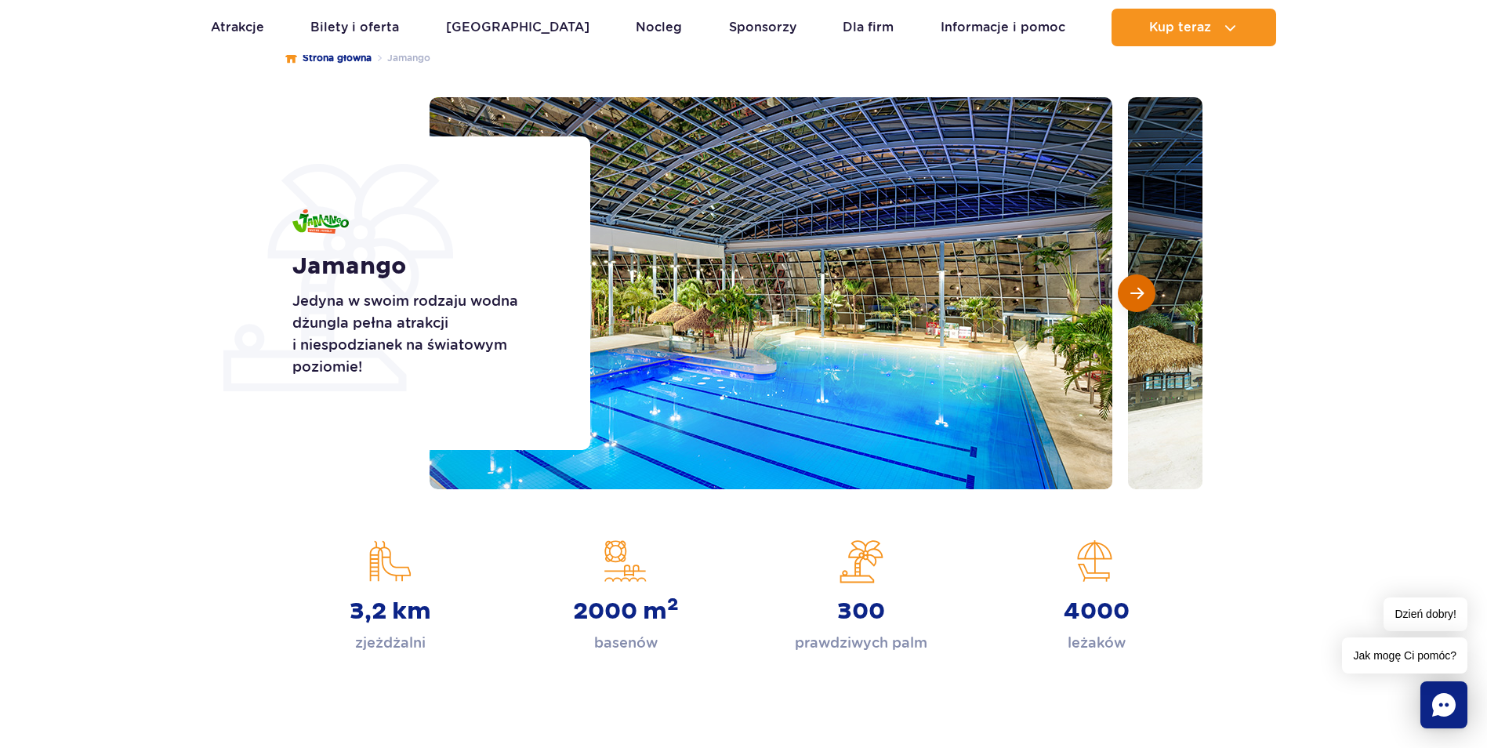
click at [1135, 280] on button "Następny slajd" at bounding box center [1136, 293] width 38 height 38
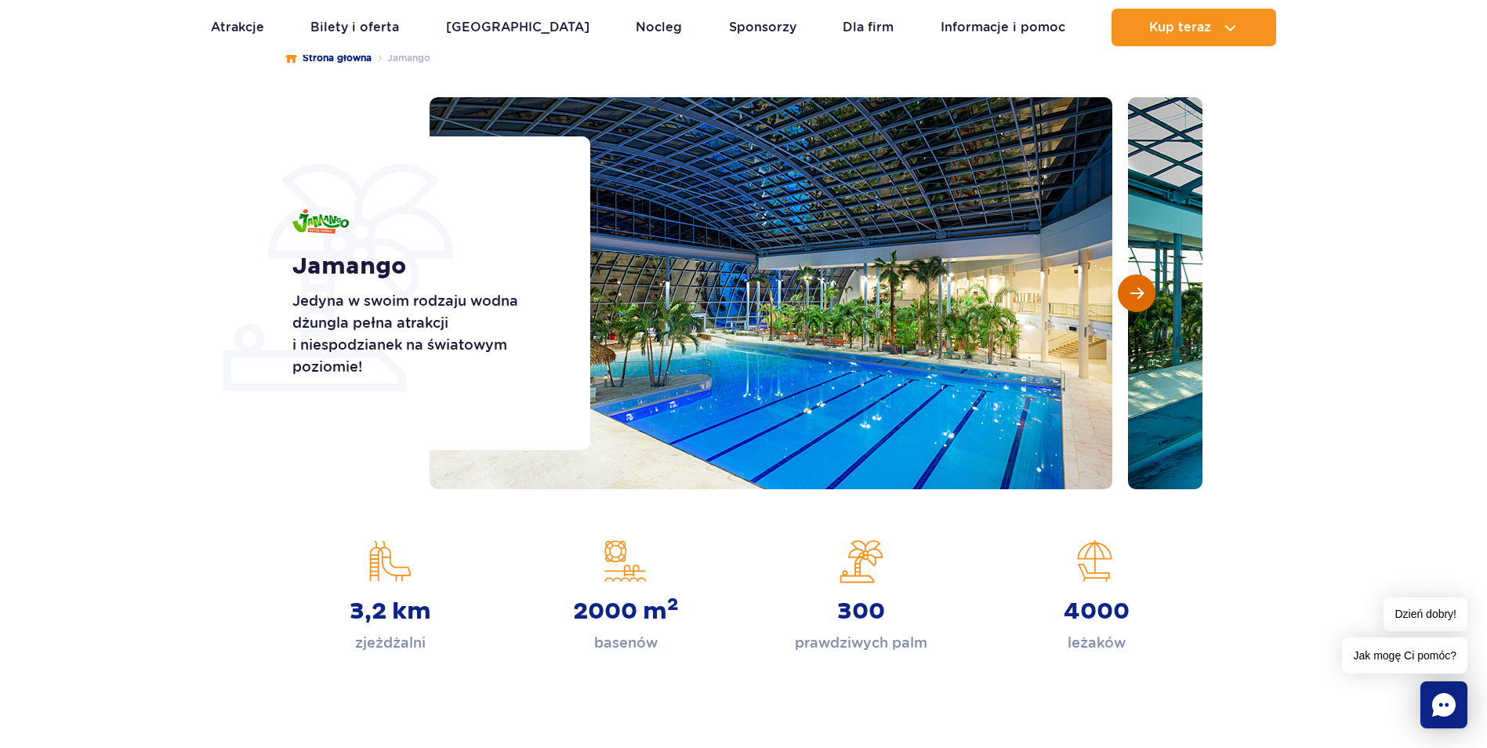
click at [1135, 280] on button "Następny slajd" at bounding box center [1136, 293] width 38 height 38
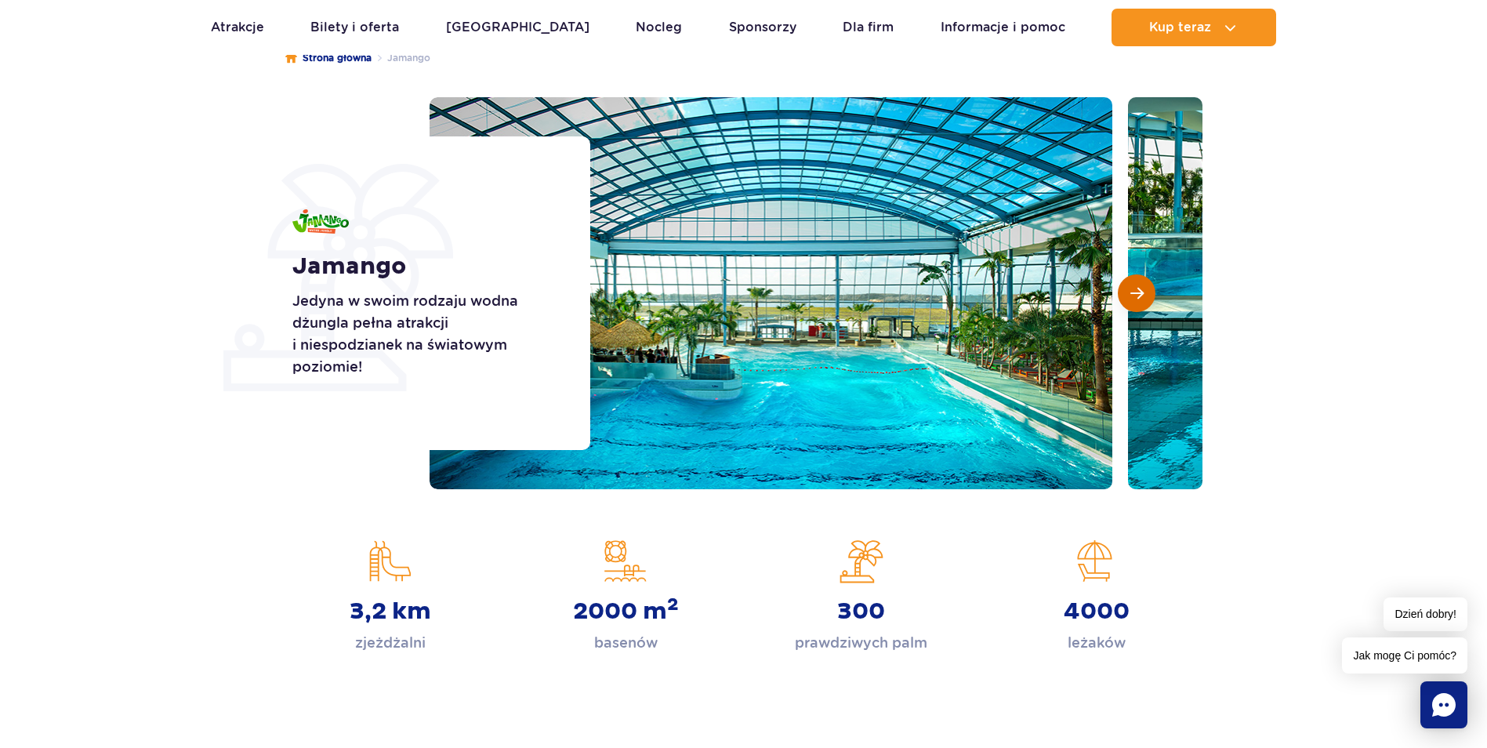
click at [1135, 280] on button "Następny slajd" at bounding box center [1136, 293] width 38 height 38
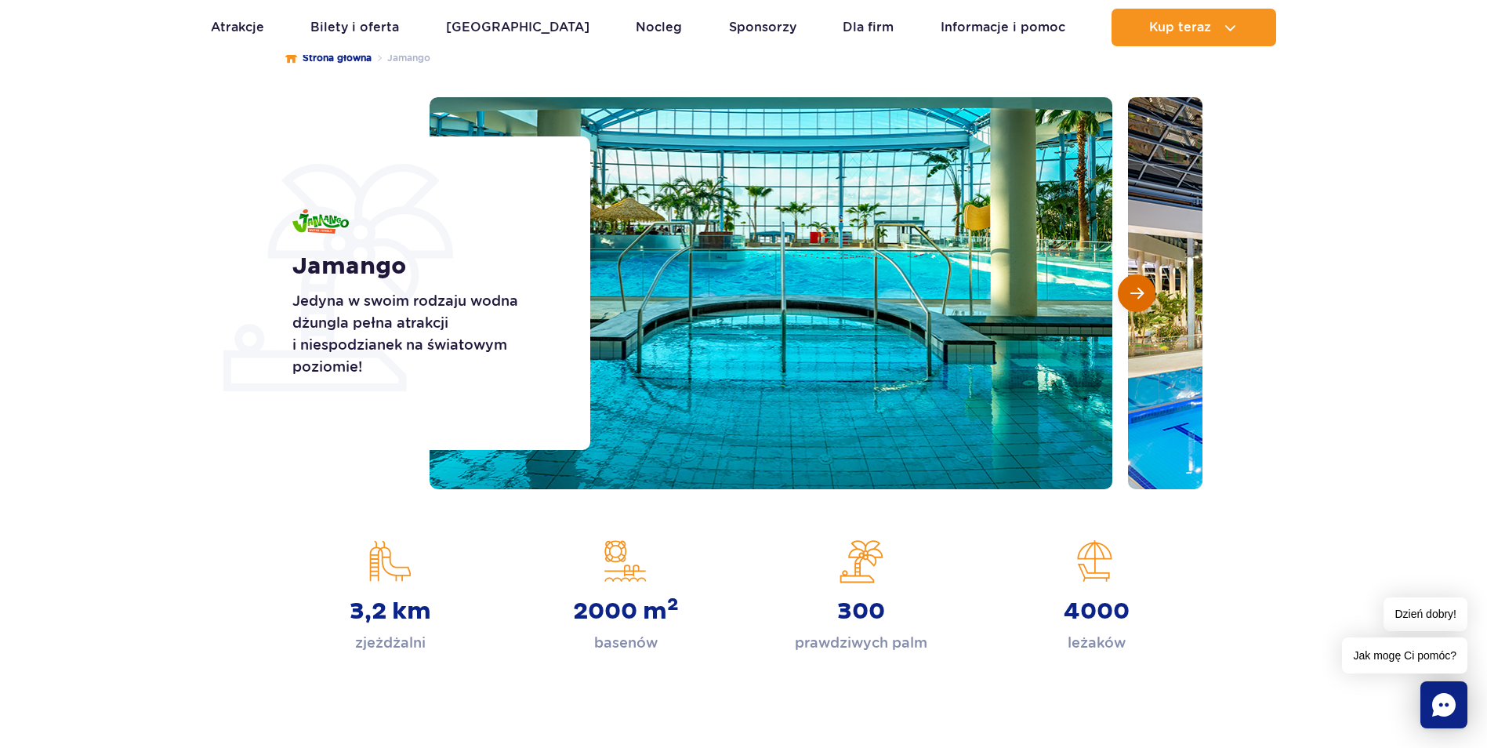
click at [1135, 280] on button "Następny slajd" at bounding box center [1136, 293] width 38 height 38
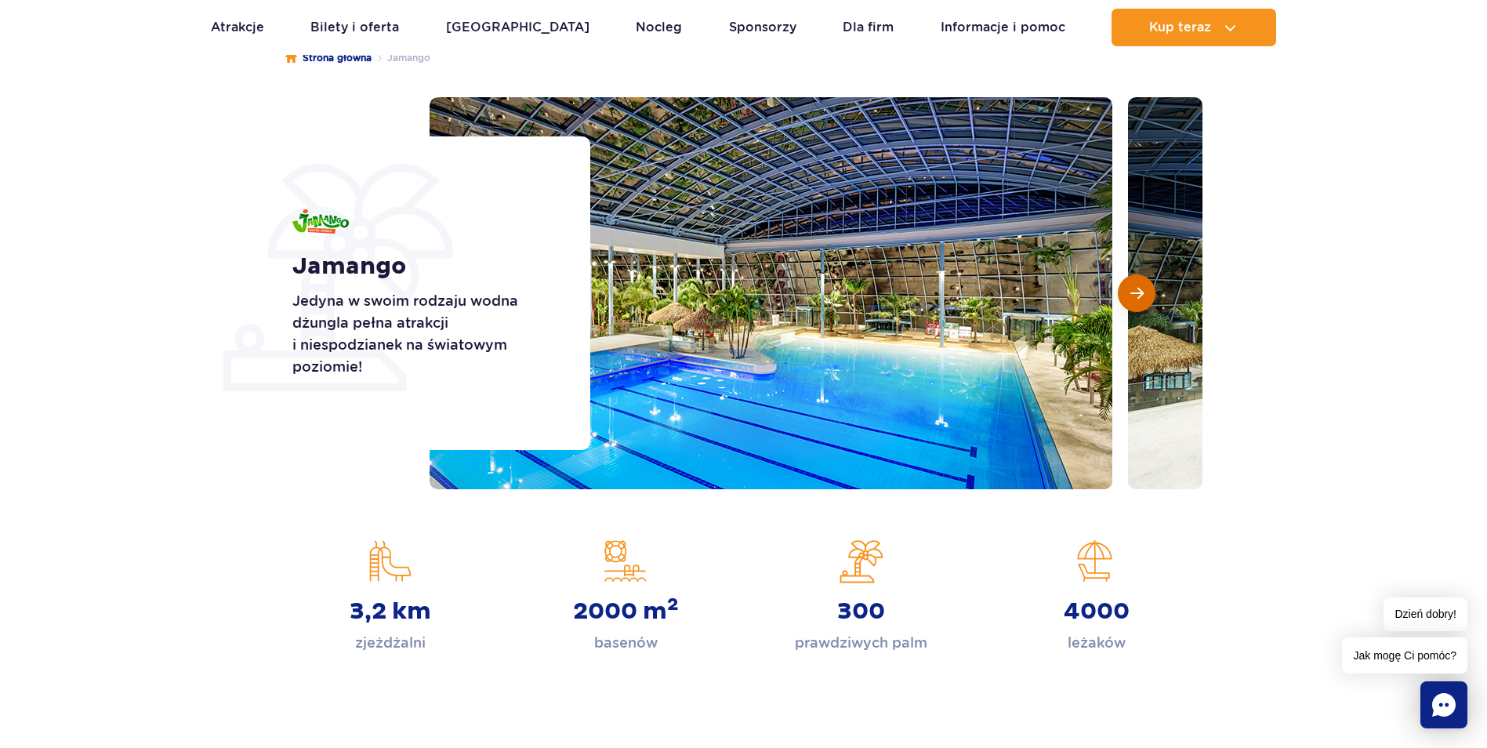
click at [1135, 280] on button "Następny slajd" at bounding box center [1136, 293] width 38 height 38
click at [1125, 288] on button "Następny slajd" at bounding box center [1136, 293] width 38 height 38
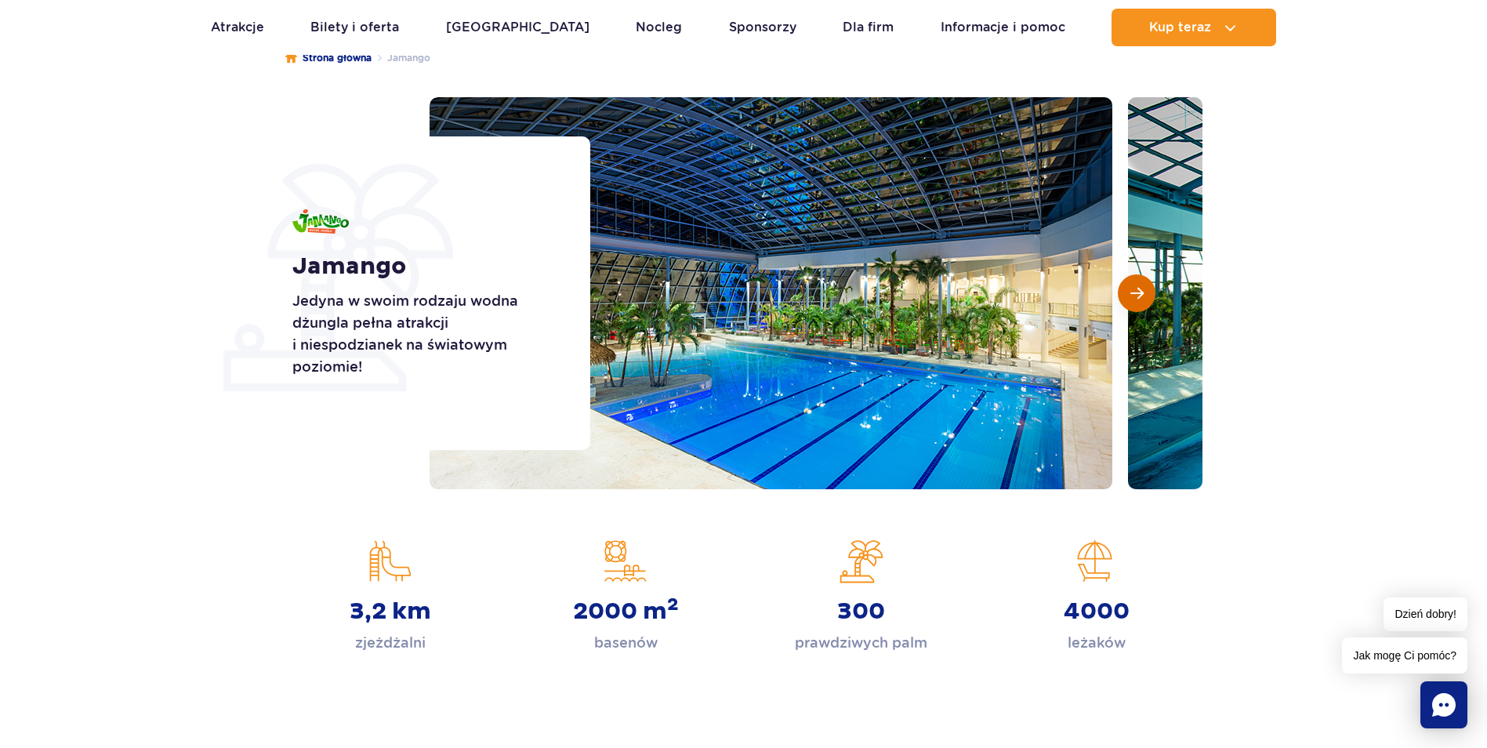
click at [1125, 288] on button "Następny slajd" at bounding box center [1136, 293] width 38 height 38
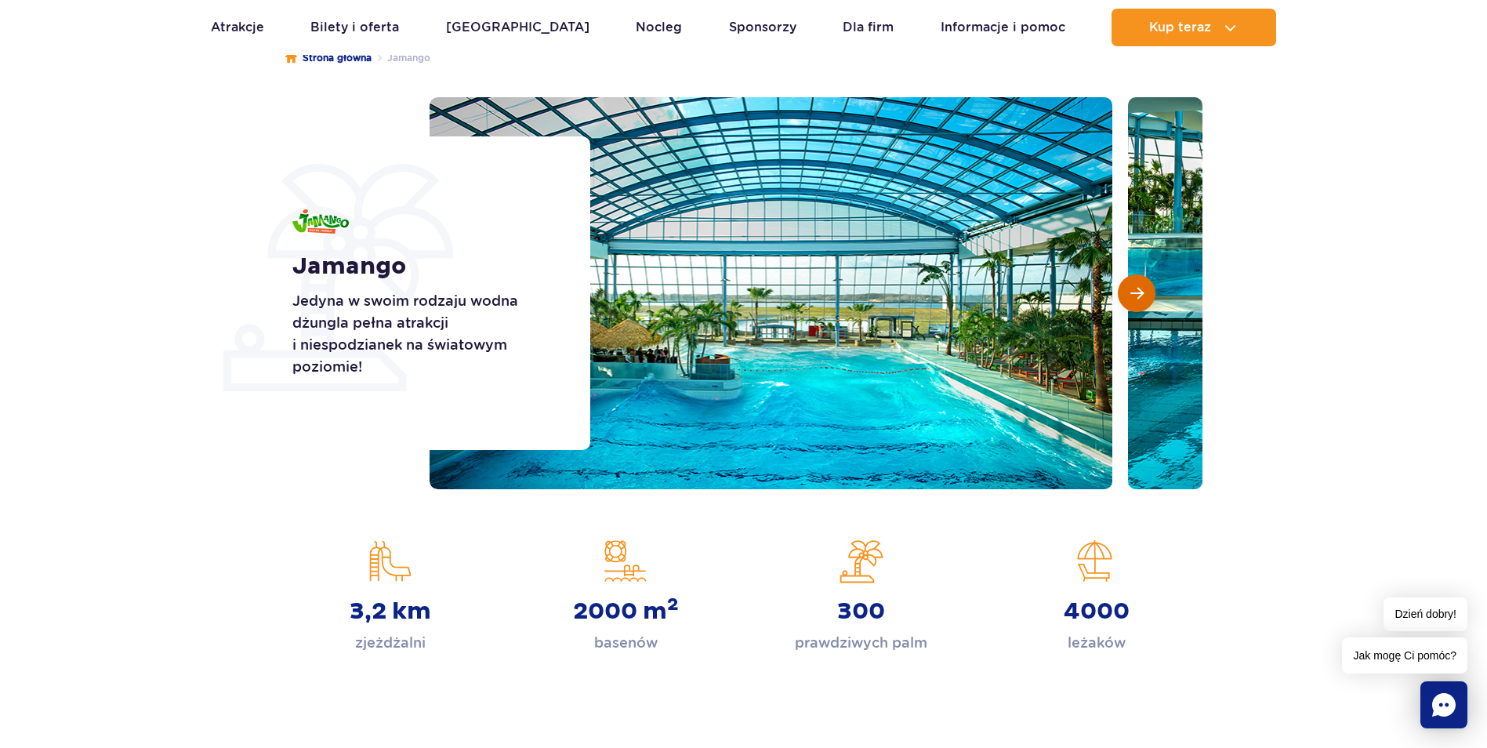
click at [1125, 288] on button "Następny slajd" at bounding box center [1136, 293] width 38 height 38
